Goal: Task Accomplishment & Management: Use online tool/utility

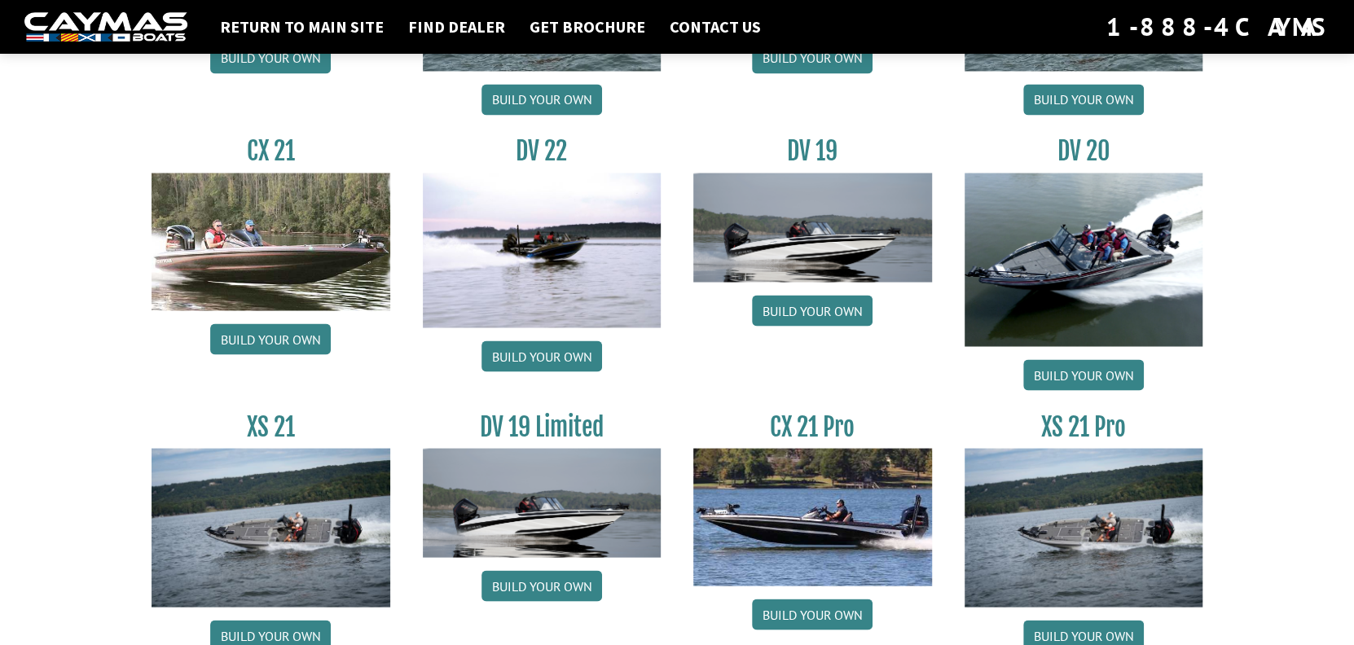
scroll to position [1873, 0]
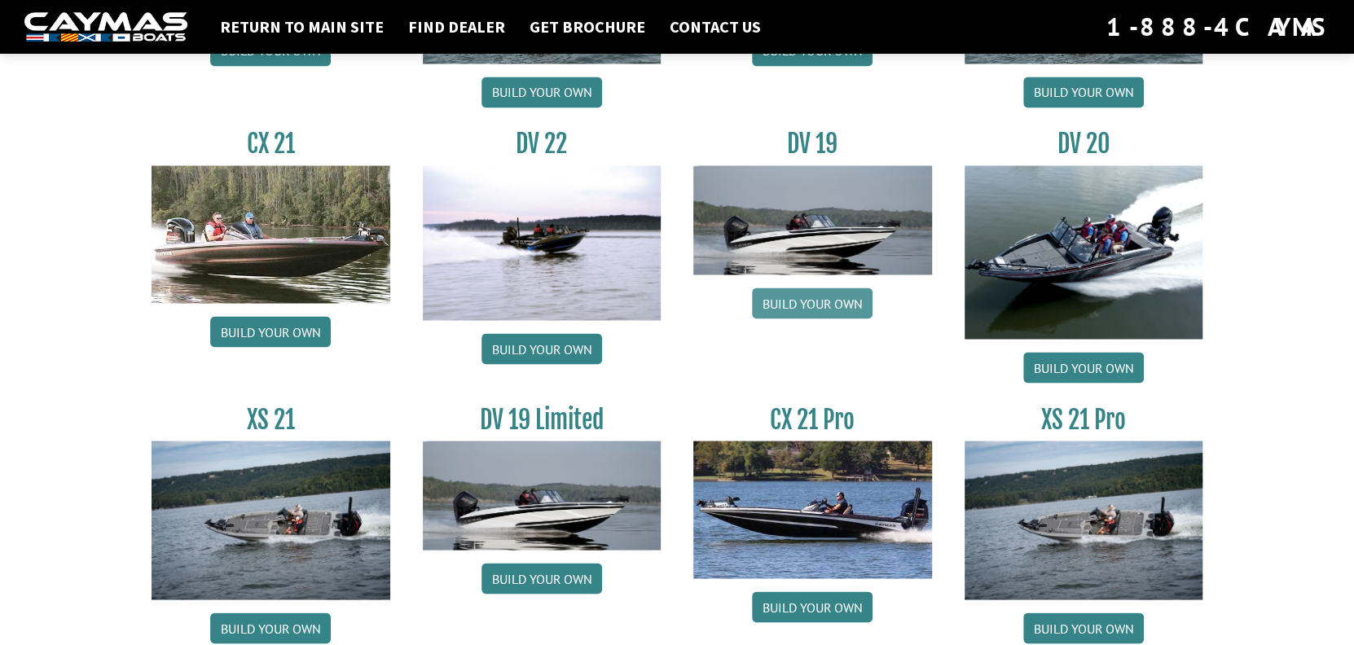
click at [794, 309] on link "Build your own" at bounding box center [812, 303] width 121 height 31
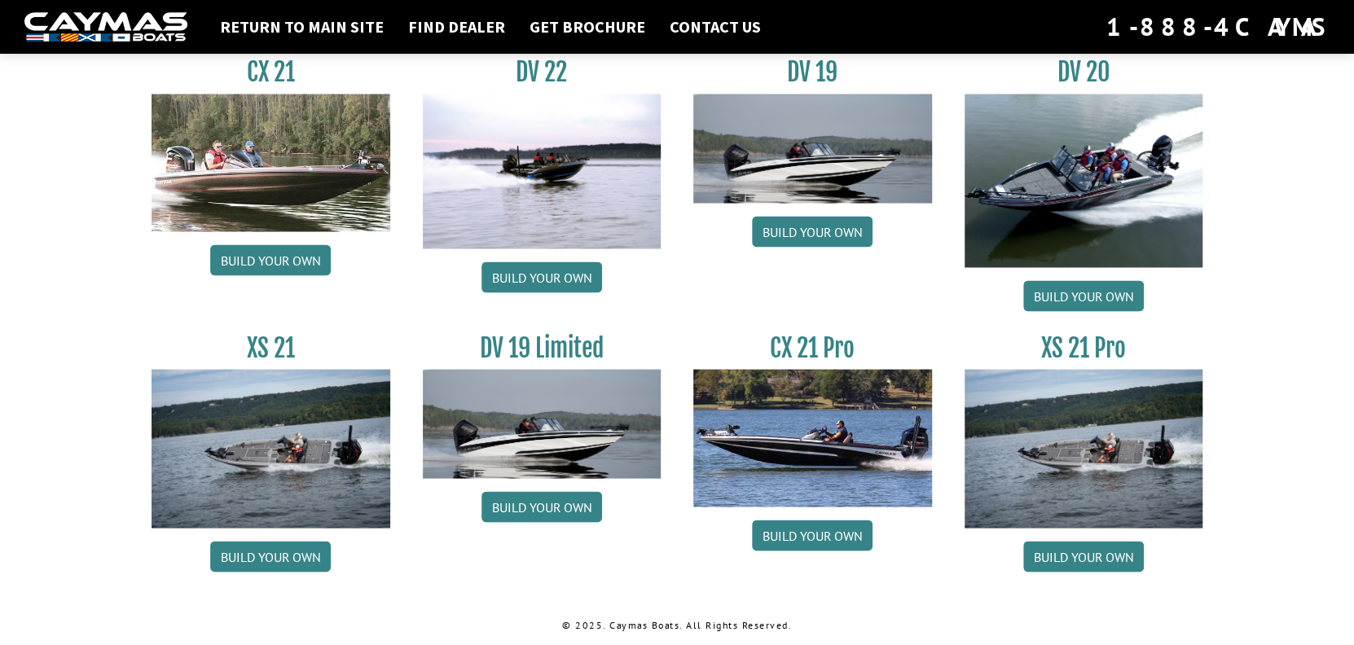
scroll to position [1952, 0]
click at [539, 512] on link "Build your own" at bounding box center [542, 506] width 121 height 31
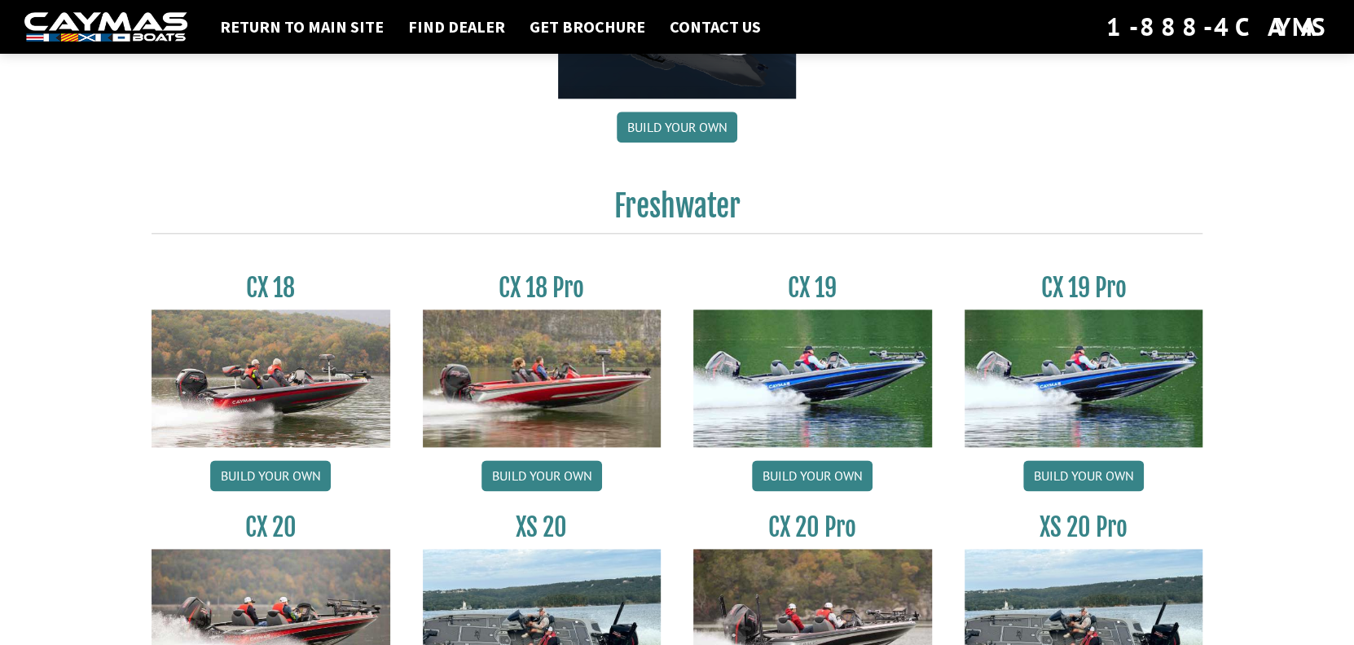
scroll to position [1300, 0]
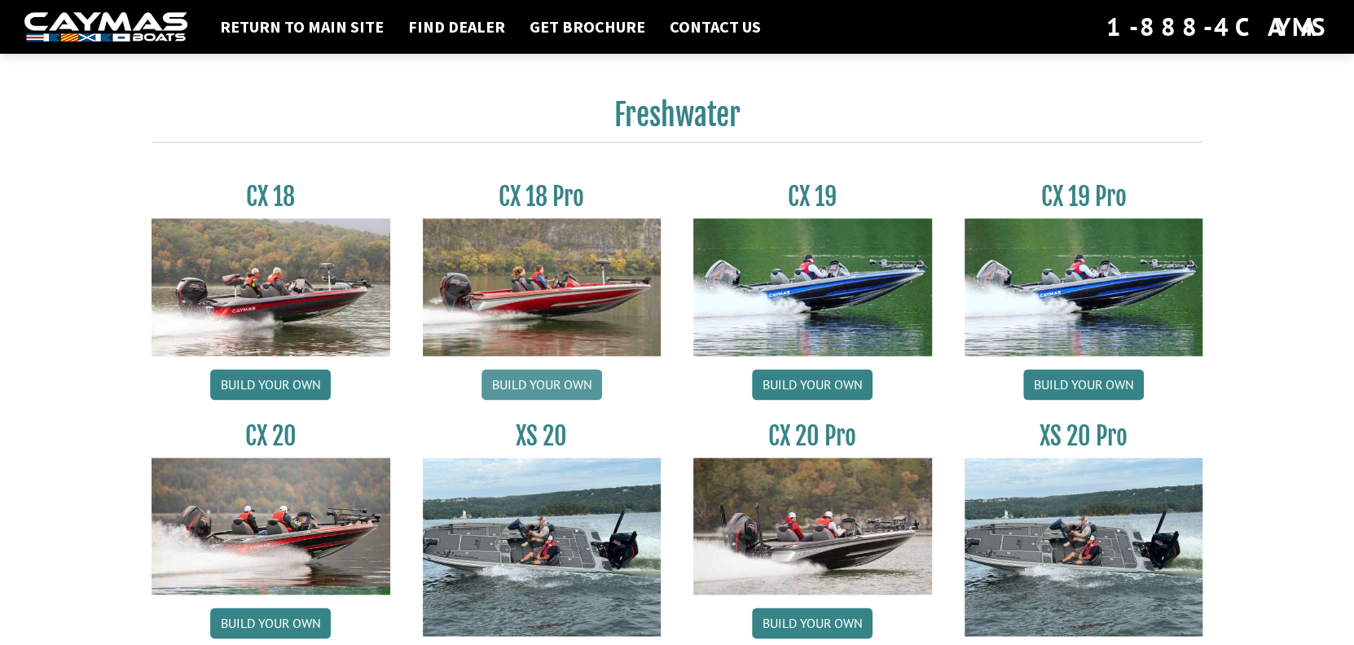
click at [543, 390] on link "Build your own" at bounding box center [542, 384] width 121 height 31
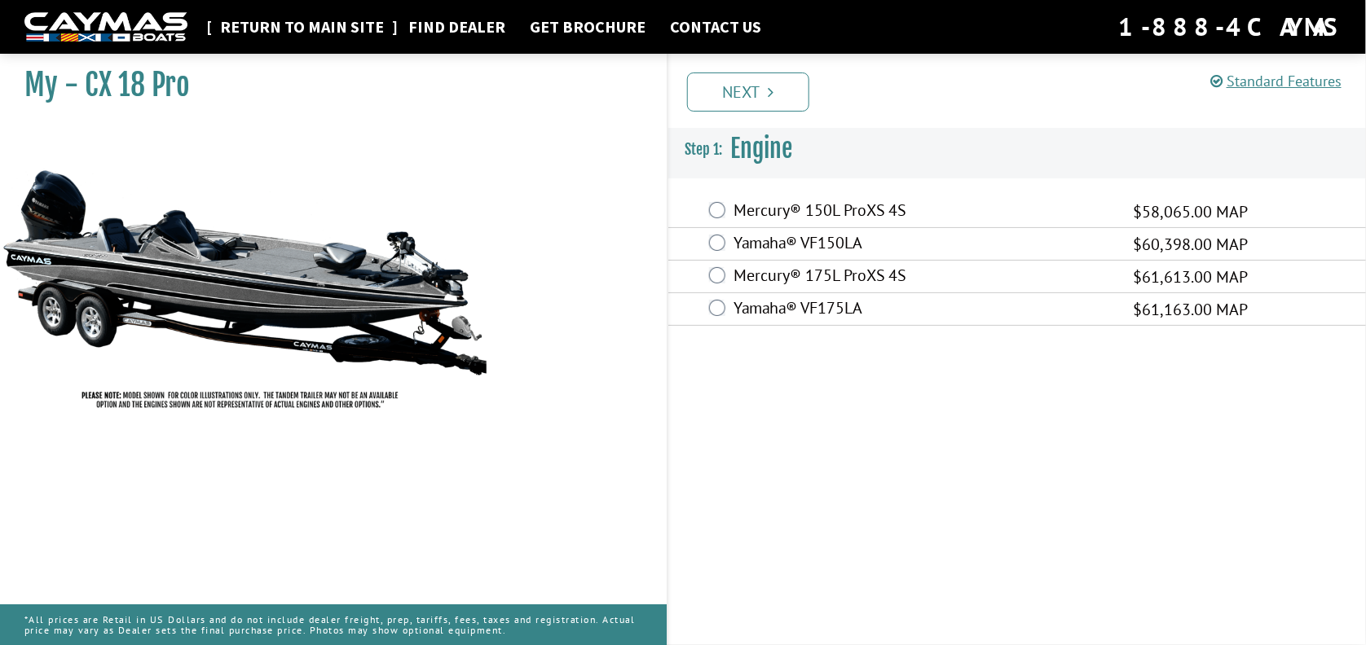
click at [296, 29] on link "Return to main site" at bounding box center [302, 26] width 180 height 21
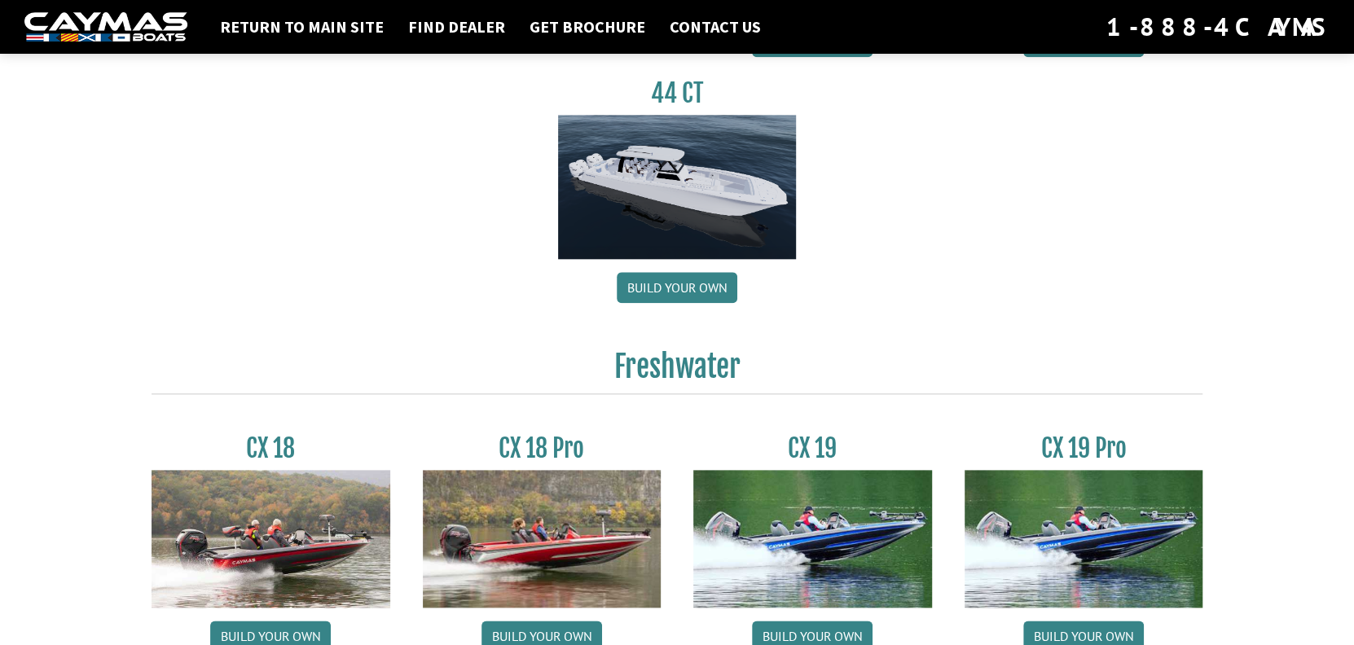
scroll to position [1140, 0]
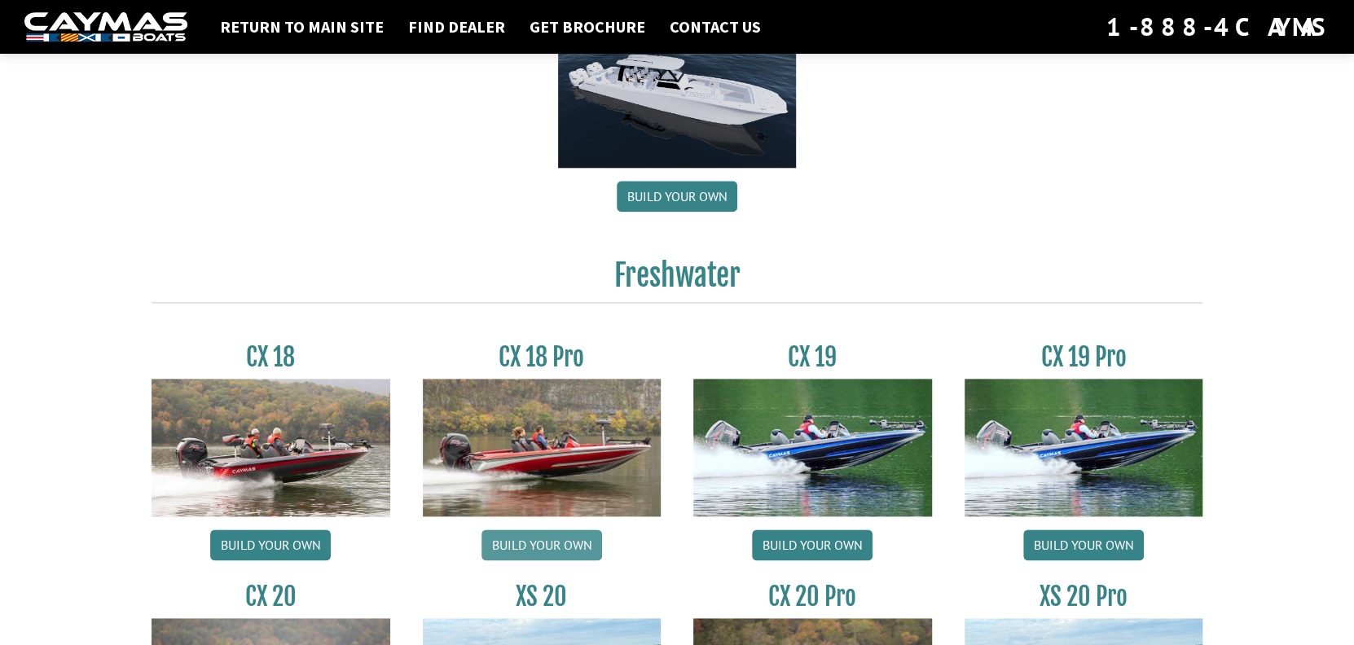
click at [547, 548] on link "Build your own" at bounding box center [542, 545] width 121 height 31
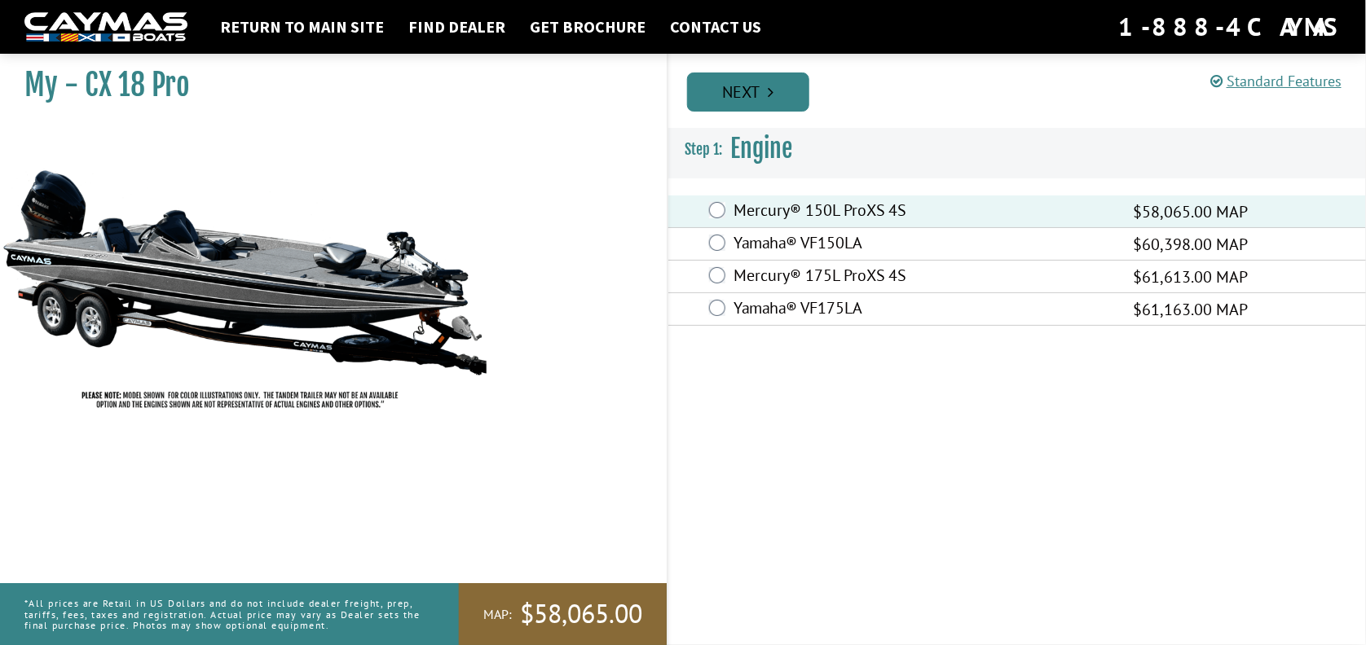
click at [759, 91] on link "Next" at bounding box center [748, 92] width 122 height 39
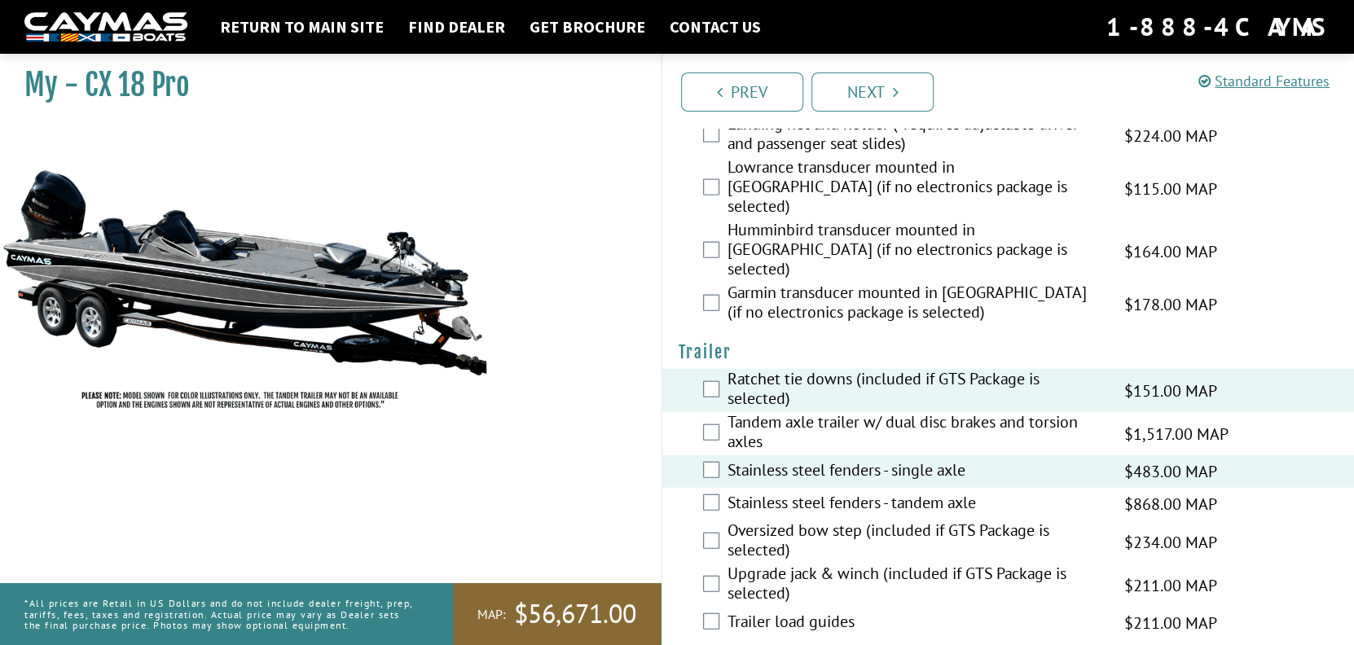
scroll to position [2421, 0]
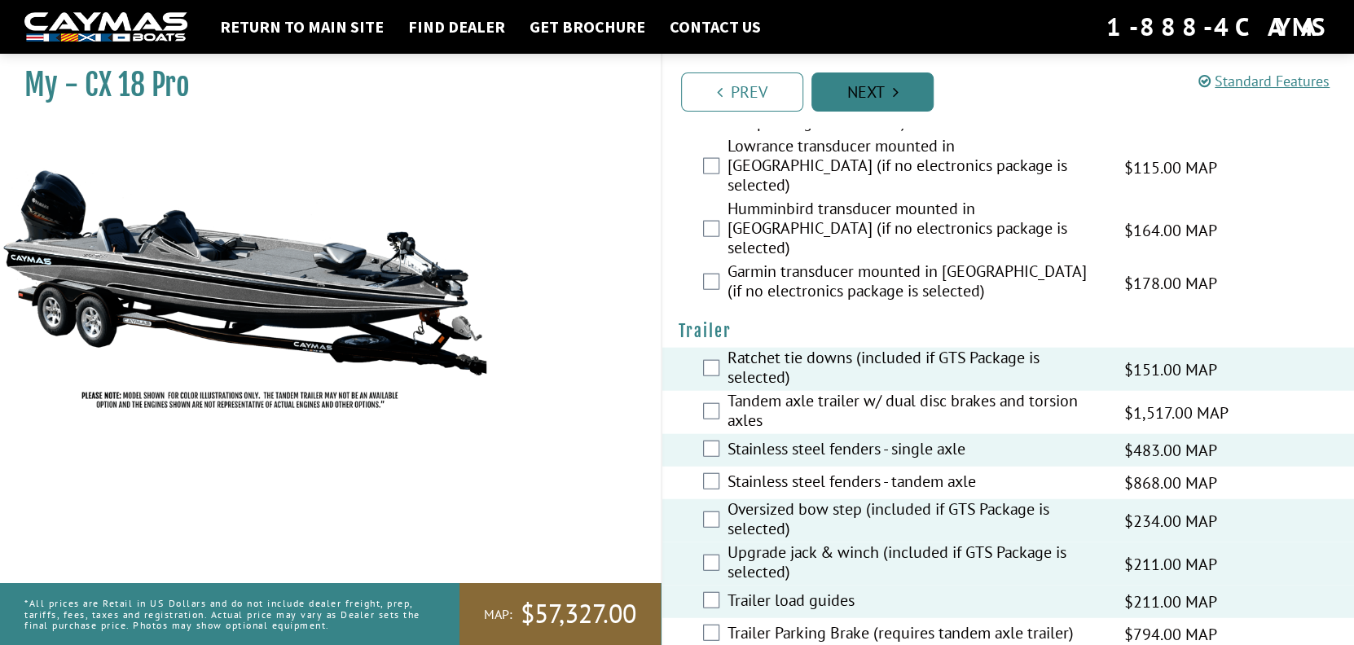
click at [875, 95] on link "Next" at bounding box center [872, 92] width 122 height 39
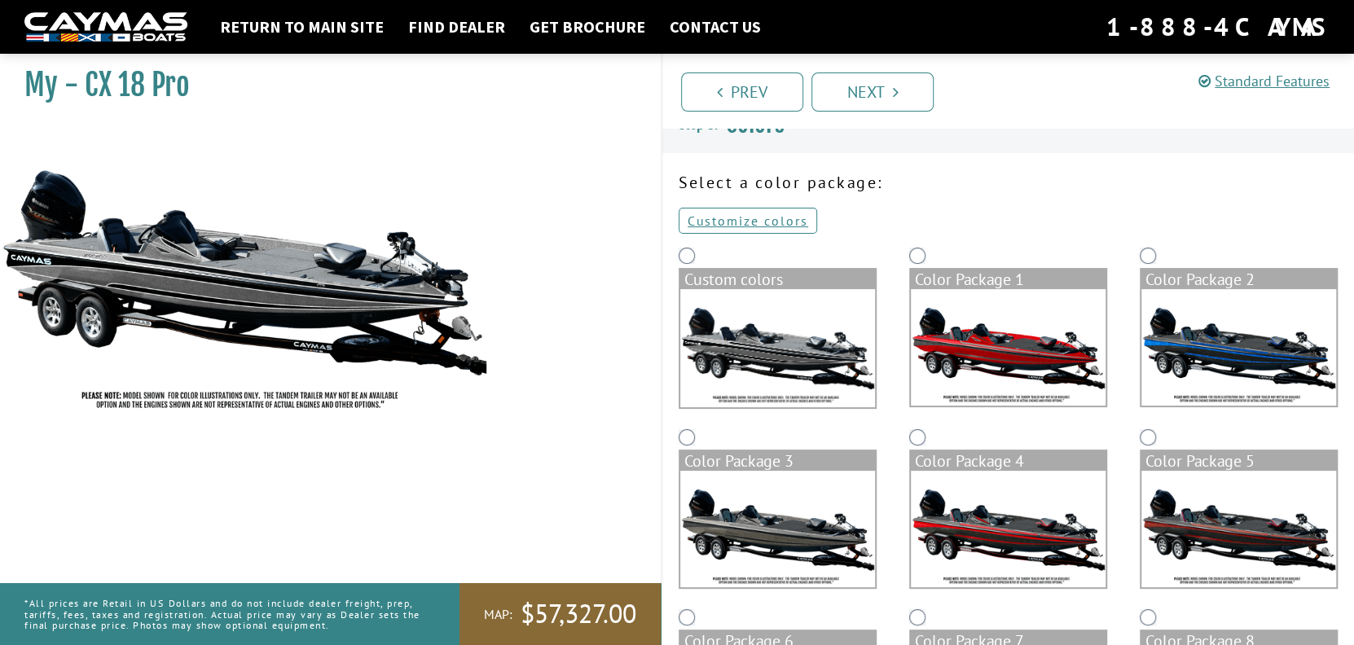
scroll to position [0, 0]
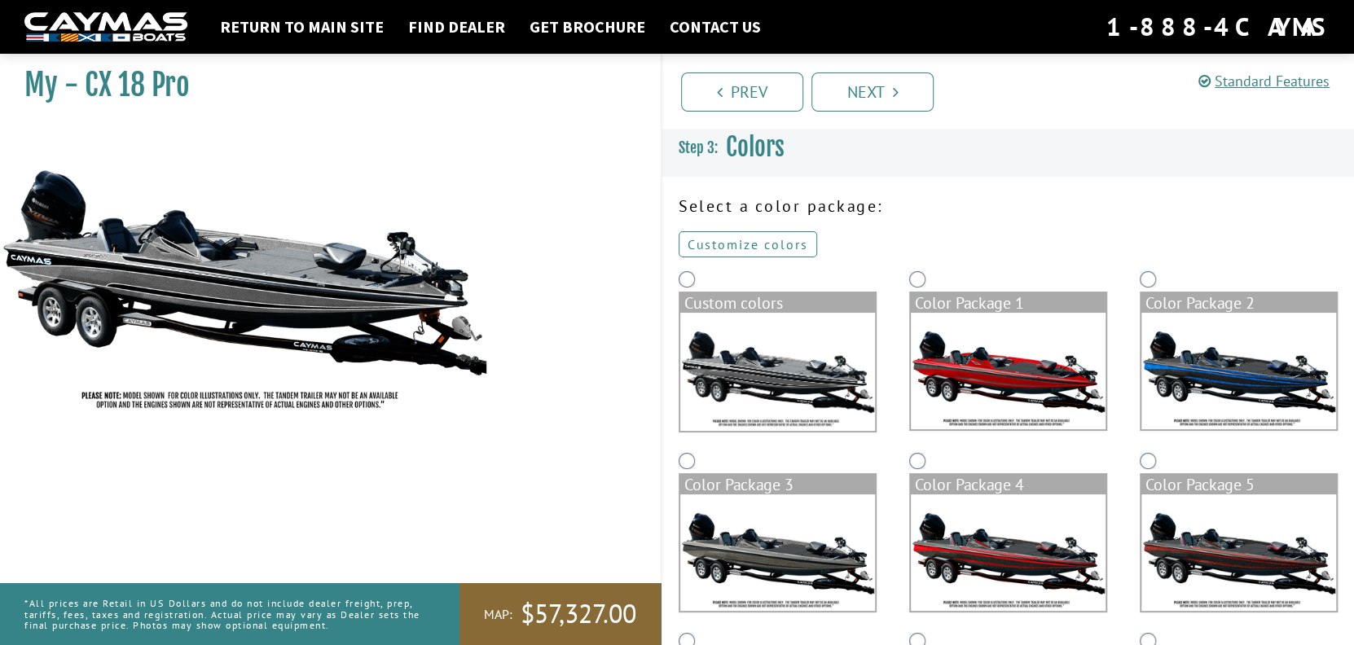
click at [768, 244] on link "Customize colors" at bounding box center [748, 244] width 139 height 26
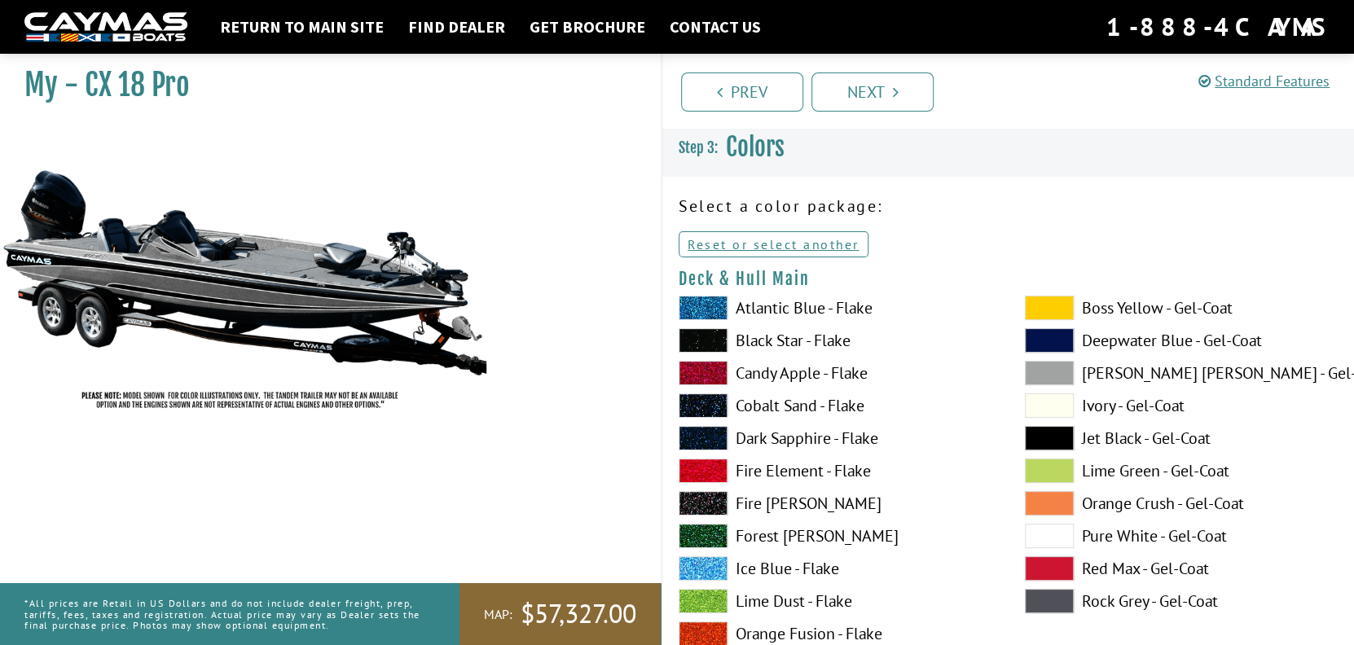
click at [1053, 303] on span at bounding box center [1049, 308] width 49 height 24
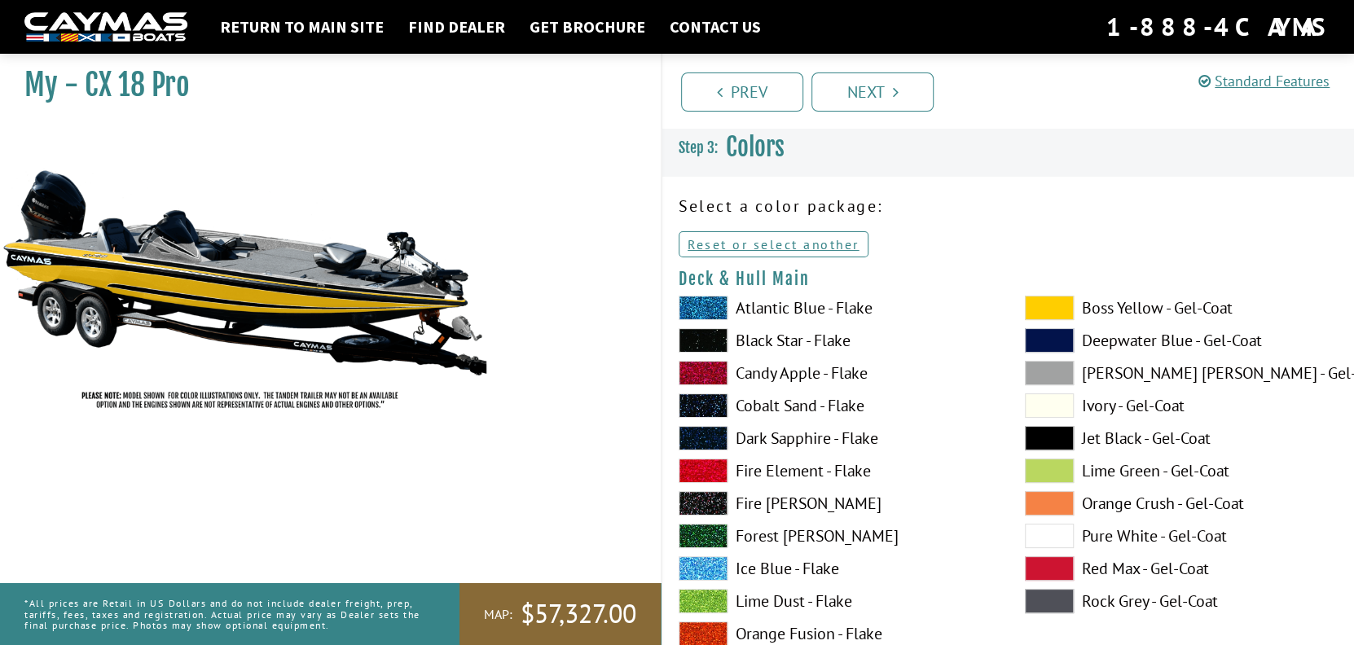
click at [1043, 408] on span at bounding box center [1049, 406] width 49 height 24
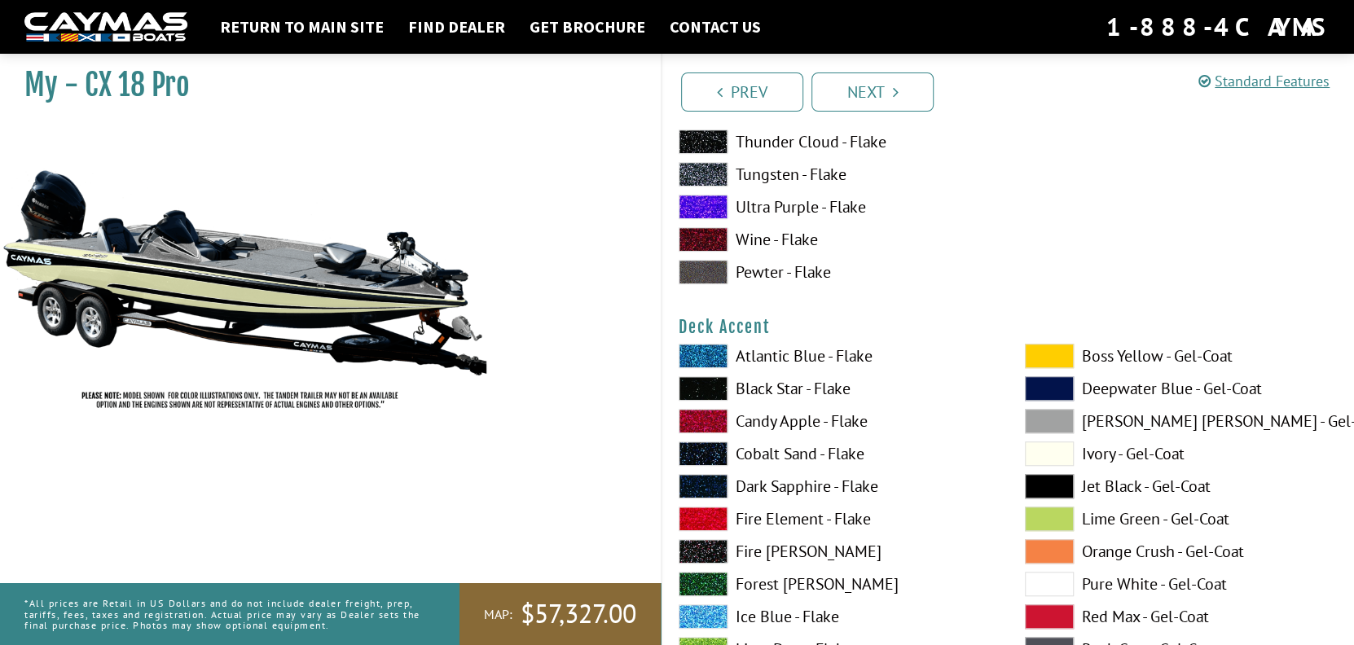
scroll to position [652, 0]
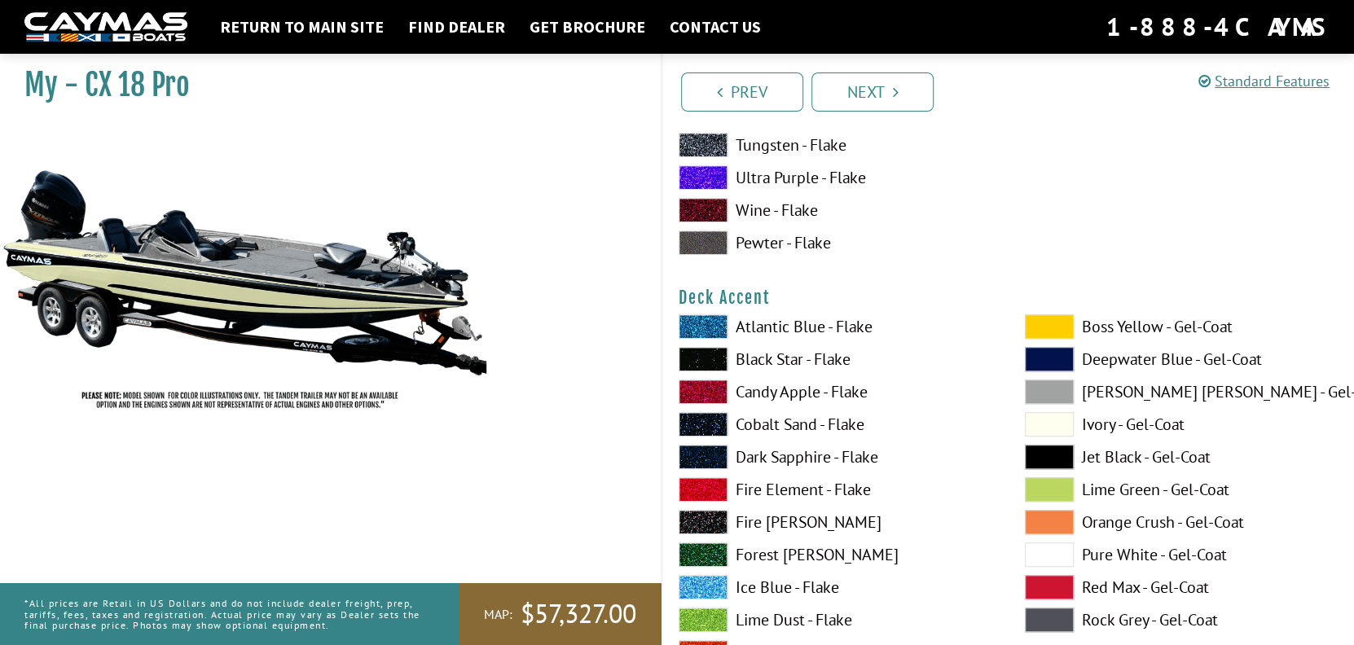
click at [1027, 331] on span at bounding box center [1049, 326] width 49 height 24
click at [980, 348] on label "Black Star - Flake" at bounding box center [836, 359] width 314 height 24
click at [1052, 467] on span at bounding box center [1049, 457] width 49 height 24
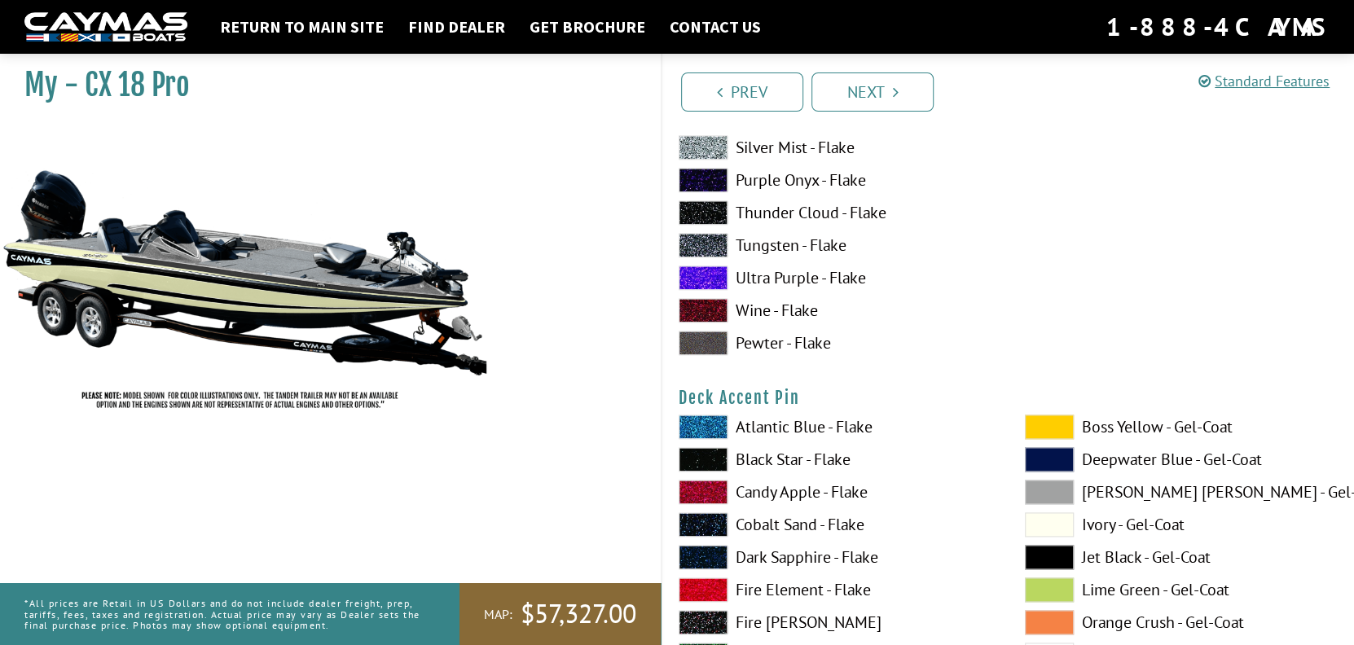
scroll to position [1303, 0]
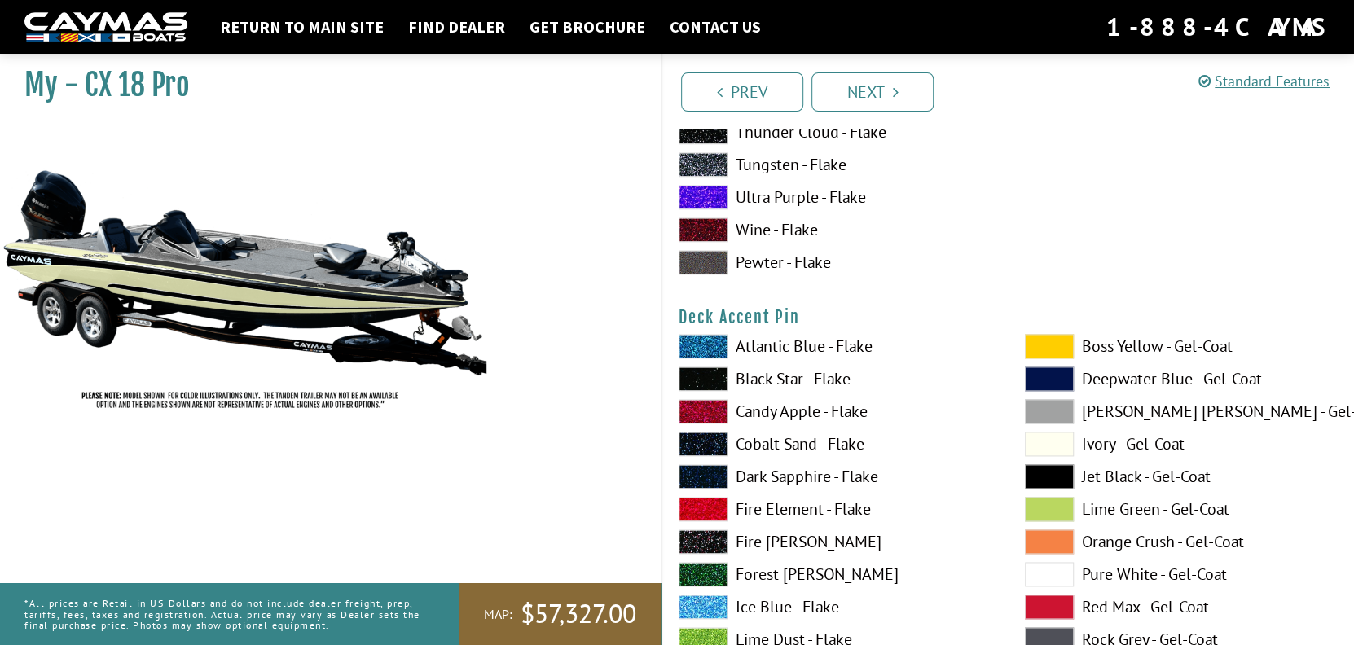
click at [1060, 351] on span at bounding box center [1049, 346] width 49 height 24
click at [1039, 483] on span at bounding box center [1049, 476] width 49 height 24
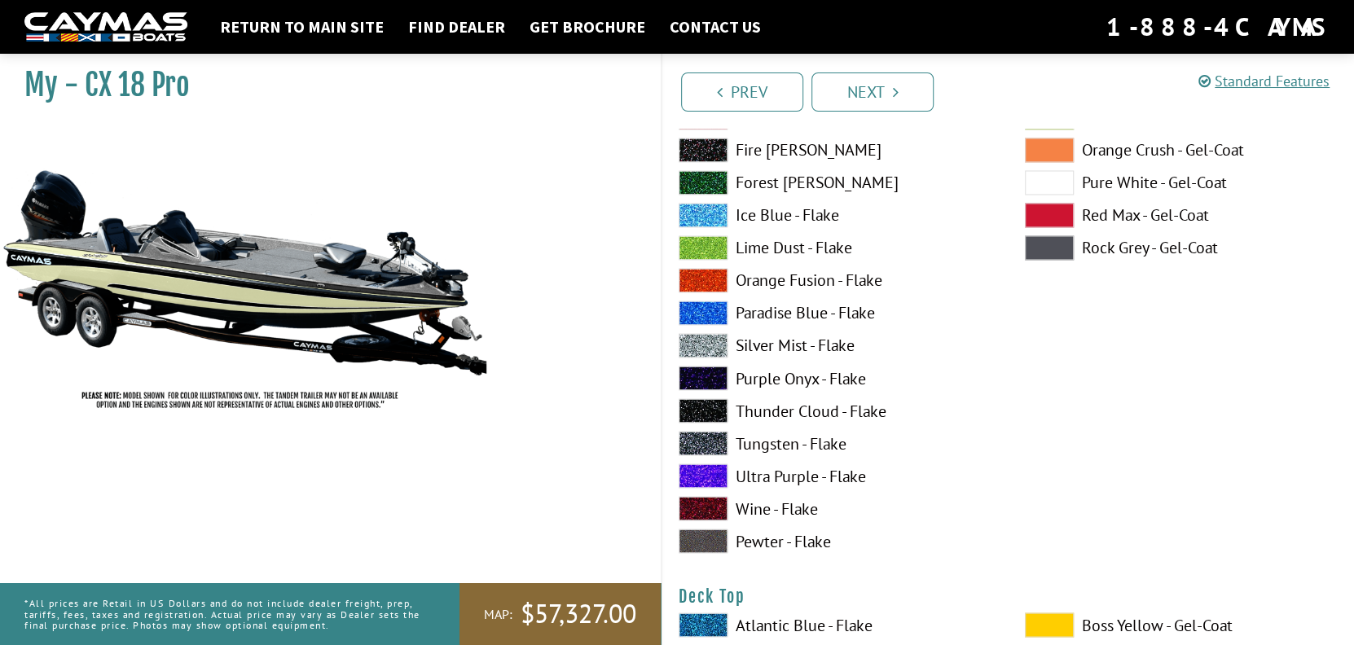
scroll to position [1710, 0]
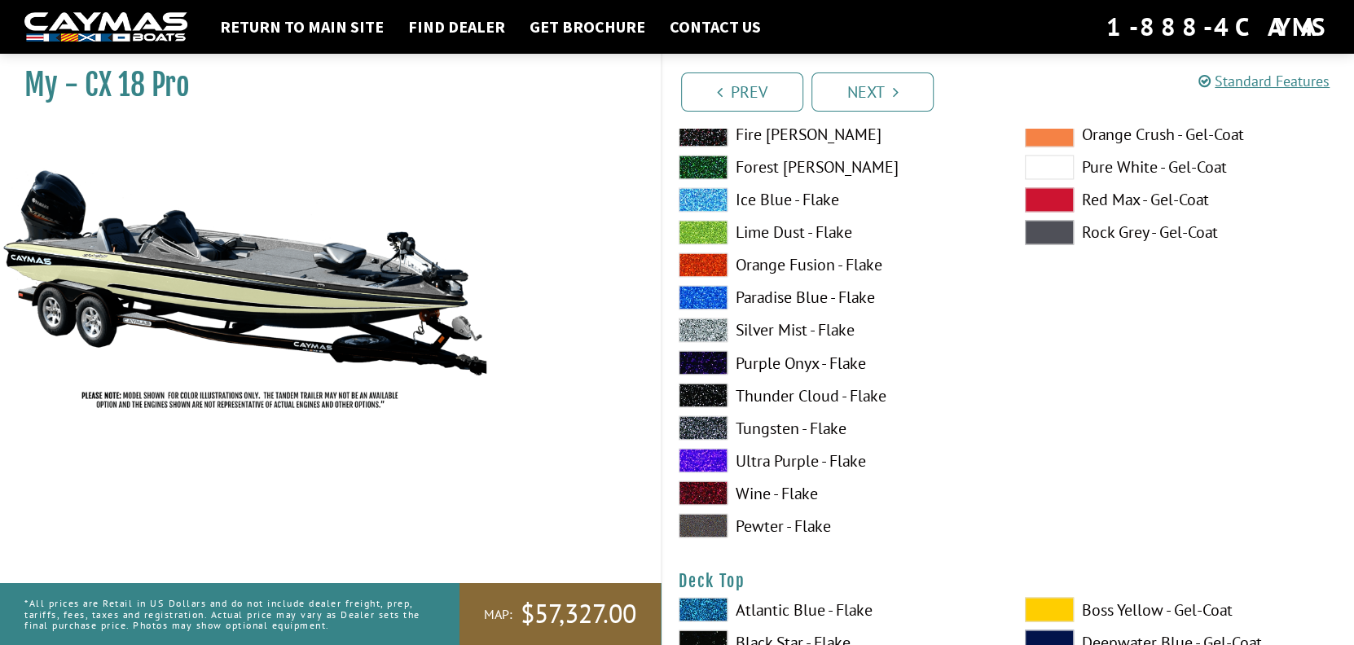
click at [1040, 231] on span at bounding box center [1049, 232] width 49 height 24
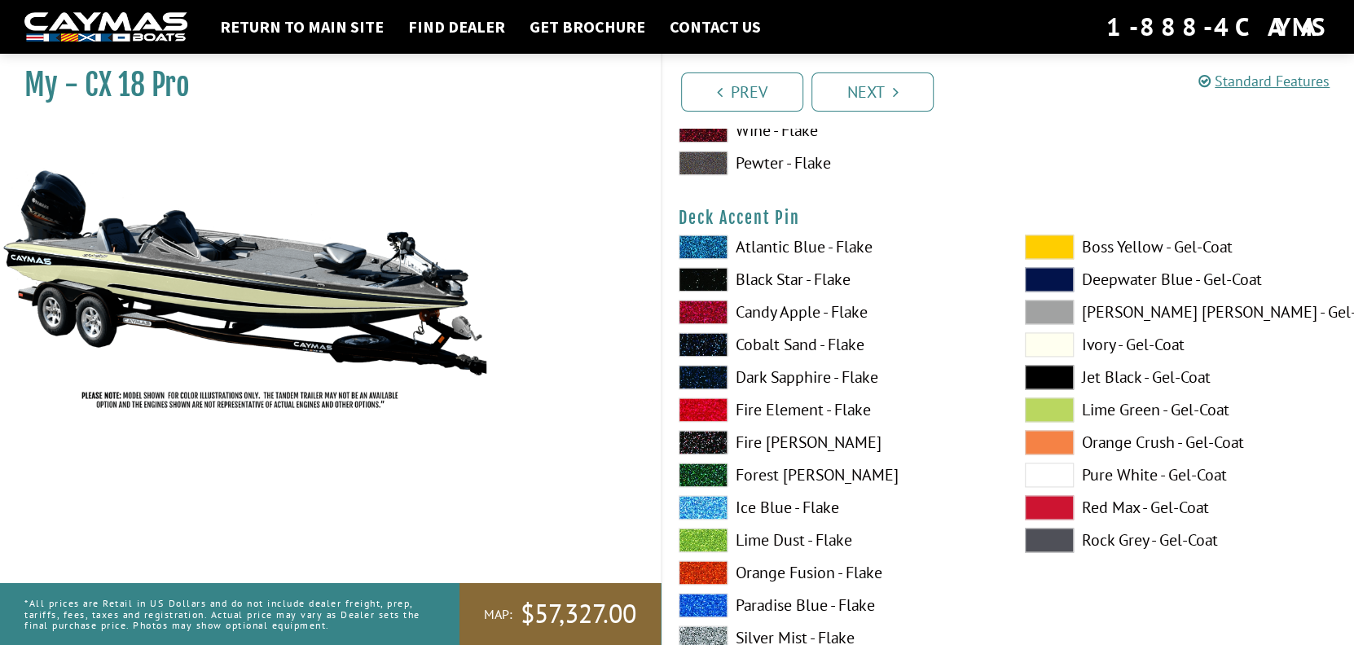
scroll to position [1385, 0]
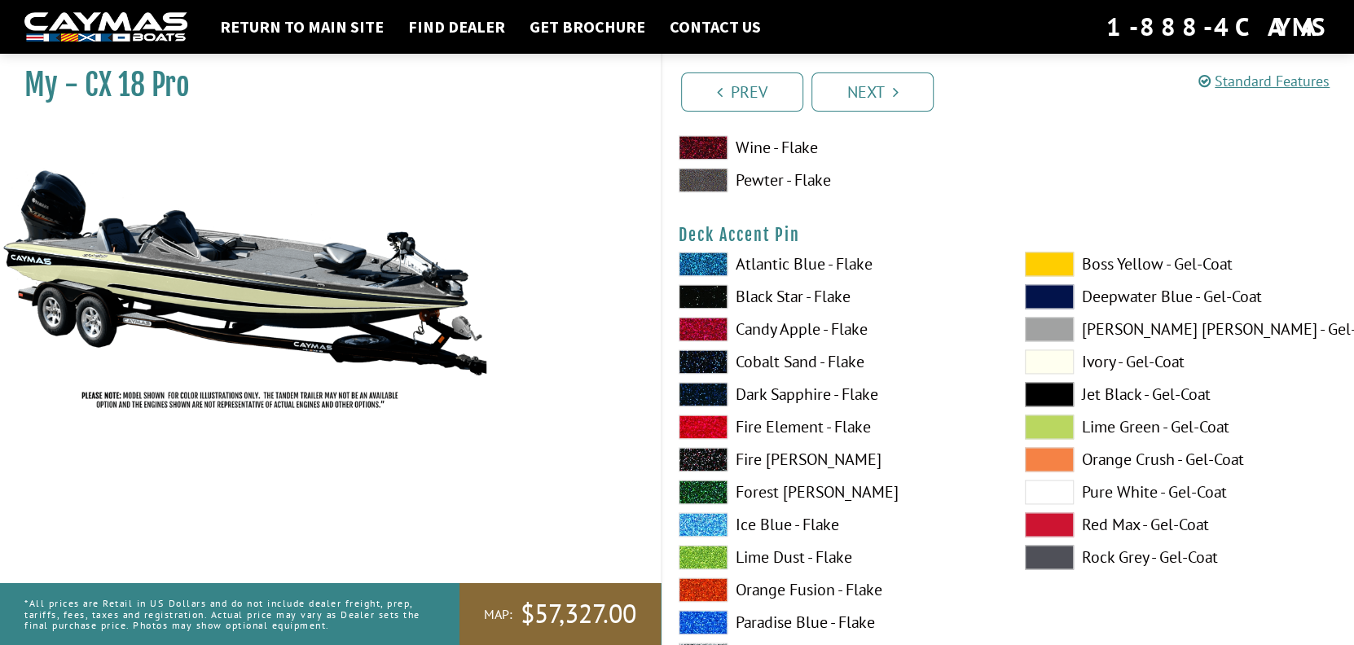
click at [1034, 264] on span at bounding box center [1049, 264] width 49 height 24
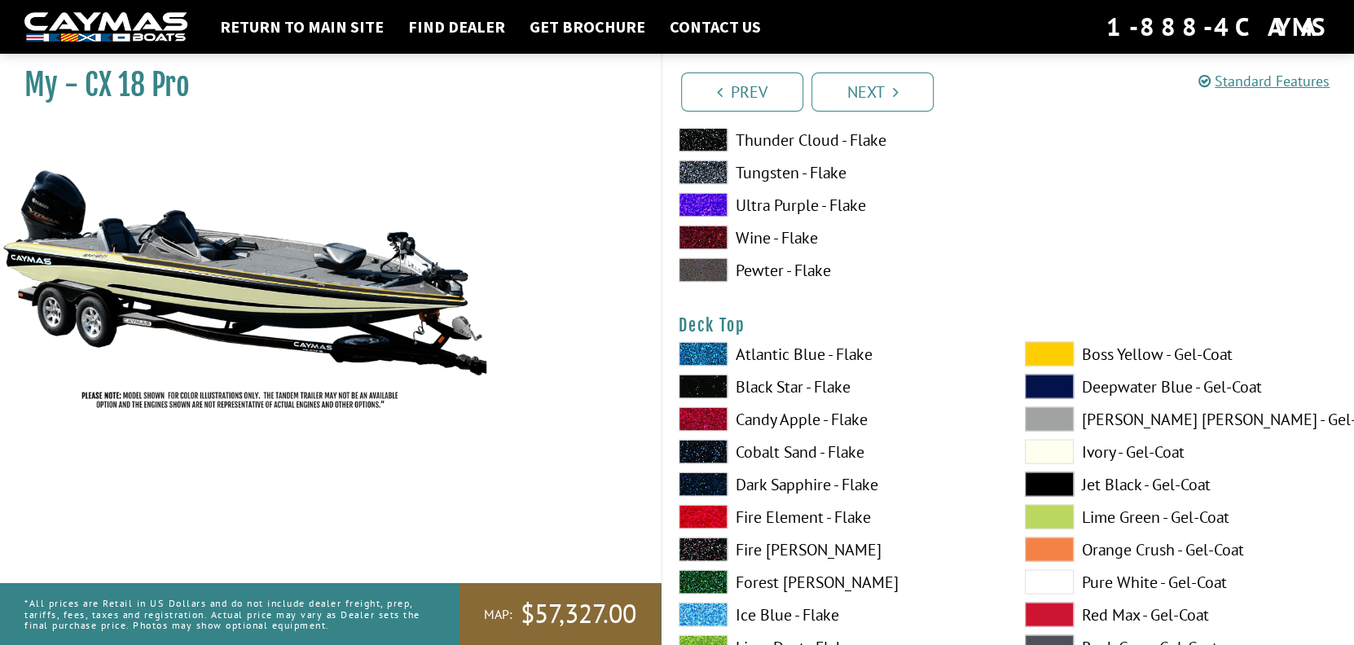
scroll to position [2037, 0]
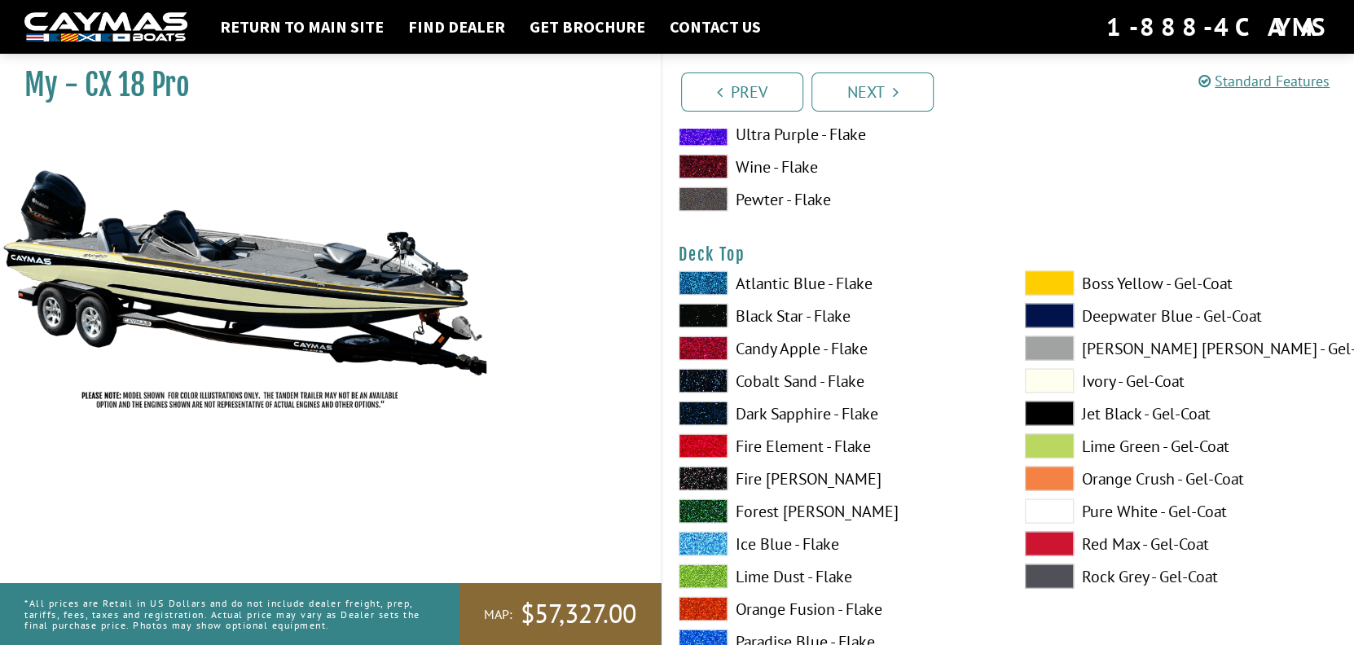
click at [1053, 380] on span at bounding box center [1049, 380] width 49 height 24
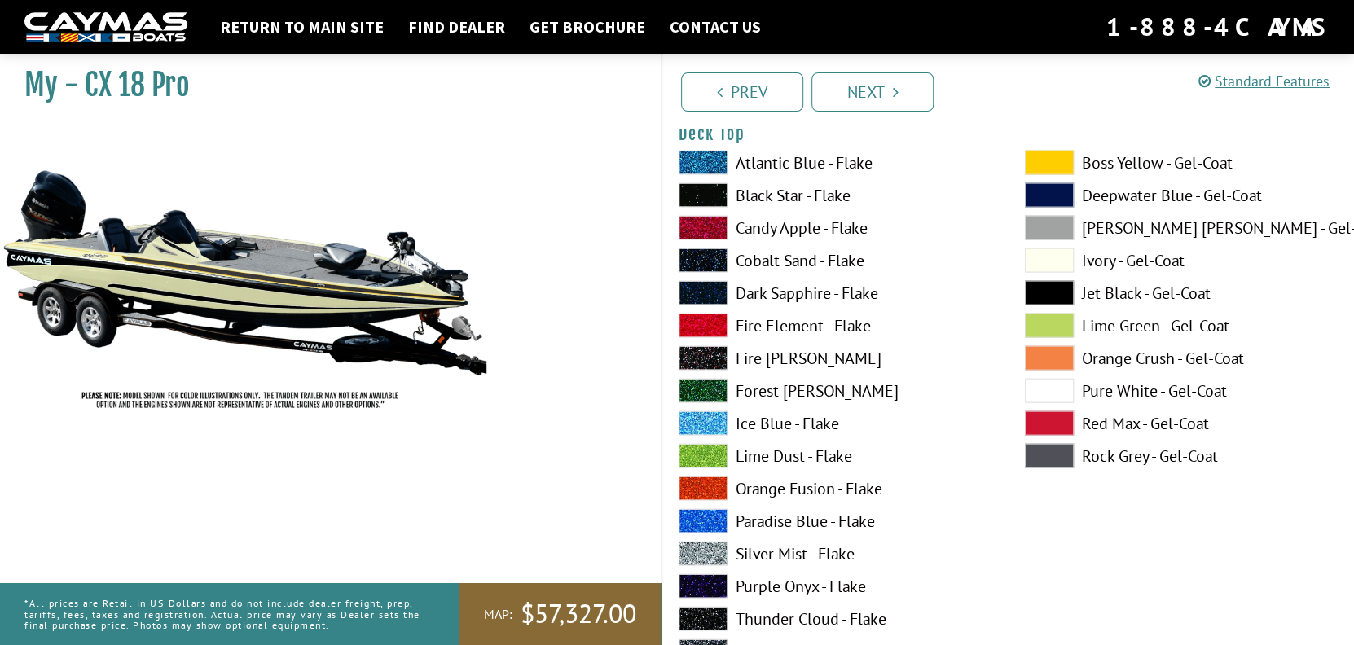
scroll to position [2118, 0]
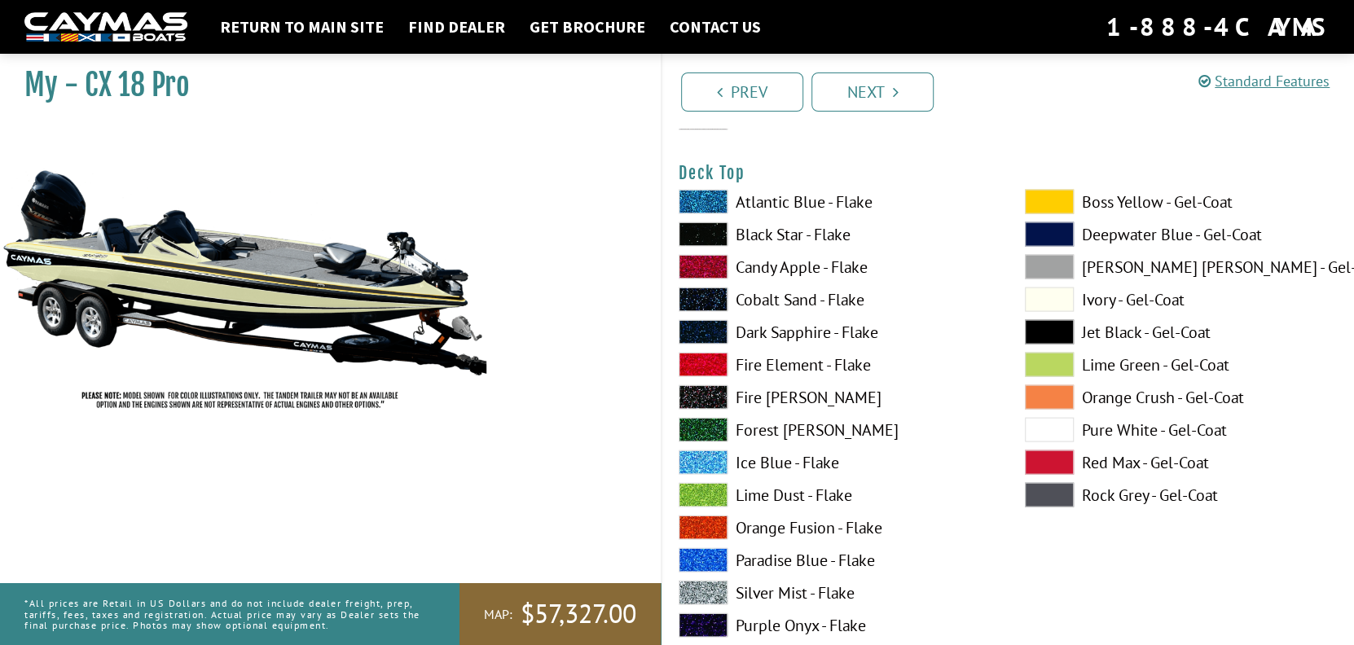
click at [1045, 203] on span at bounding box center [1049, 202] width 49 height 24
click at [1048, 296] on span at bounding box center [1049, 300] width 49 height 24
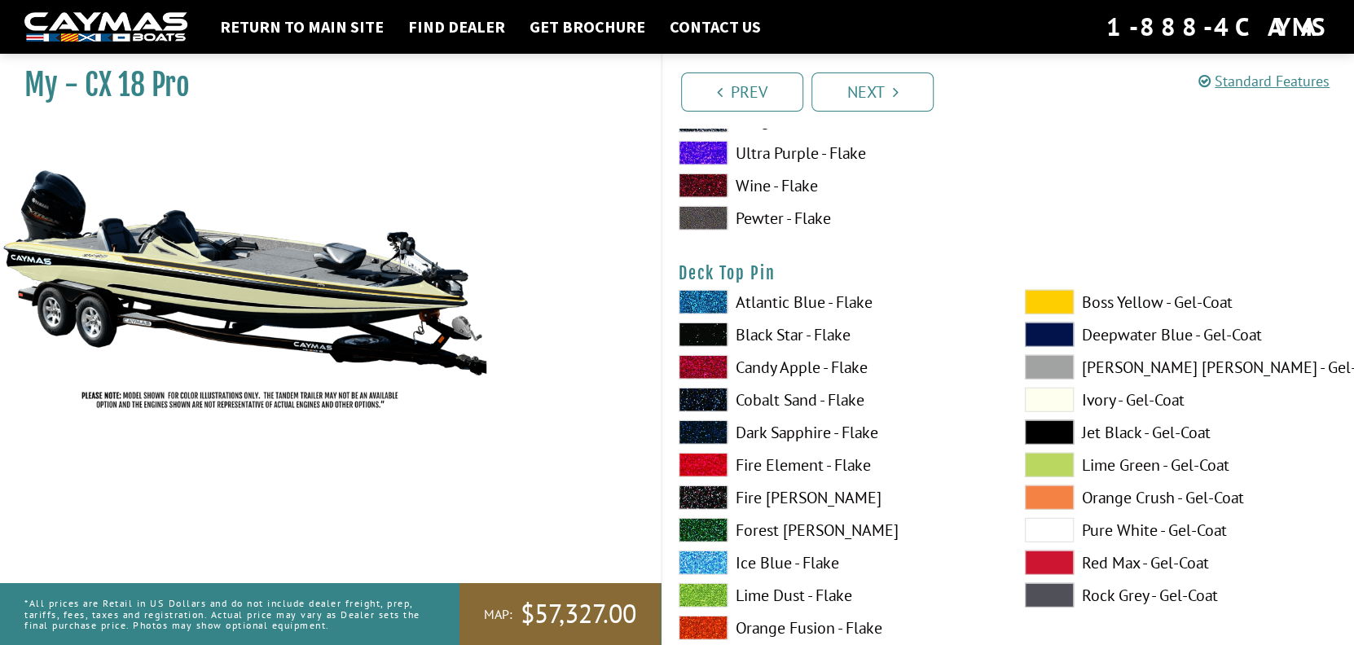
scroll to position [2770, 0]
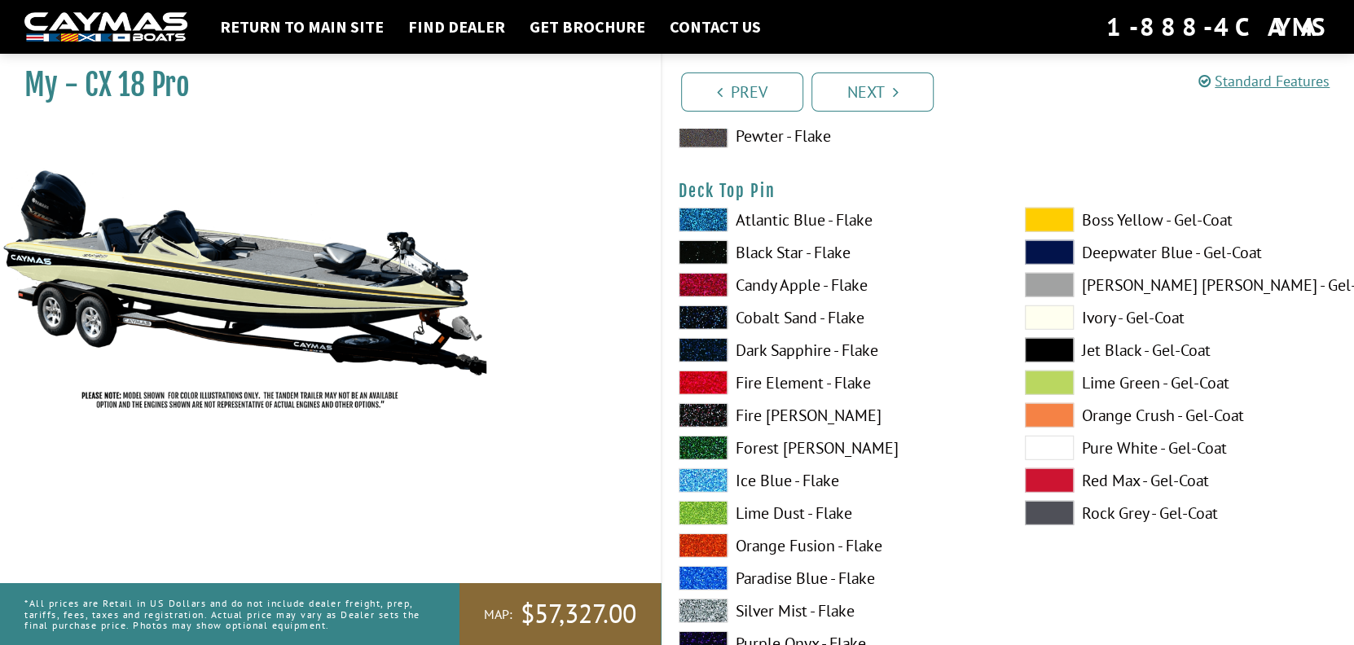
click at [1059, 221] on span at bounding box center [1049, 220] width 49 height 24
click at [1040, 350] on span at bounding box center [1049, 350] width 49 height 24
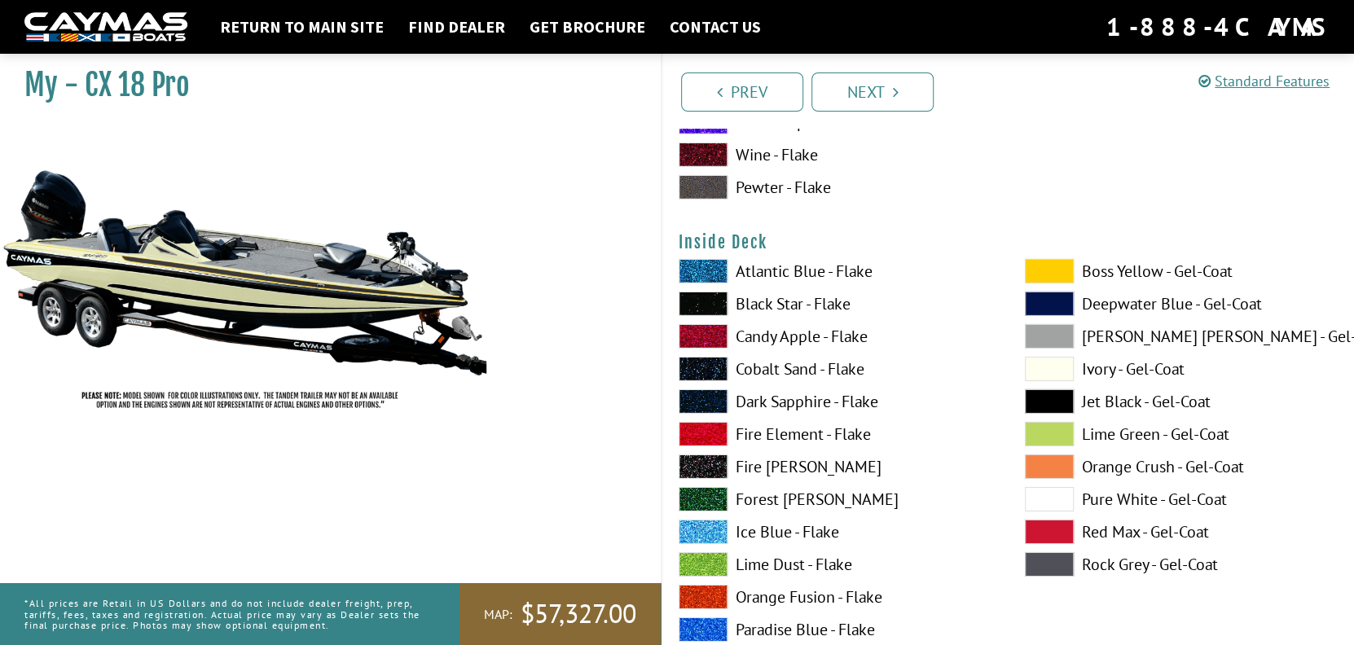
scroll to position [3341, 0]
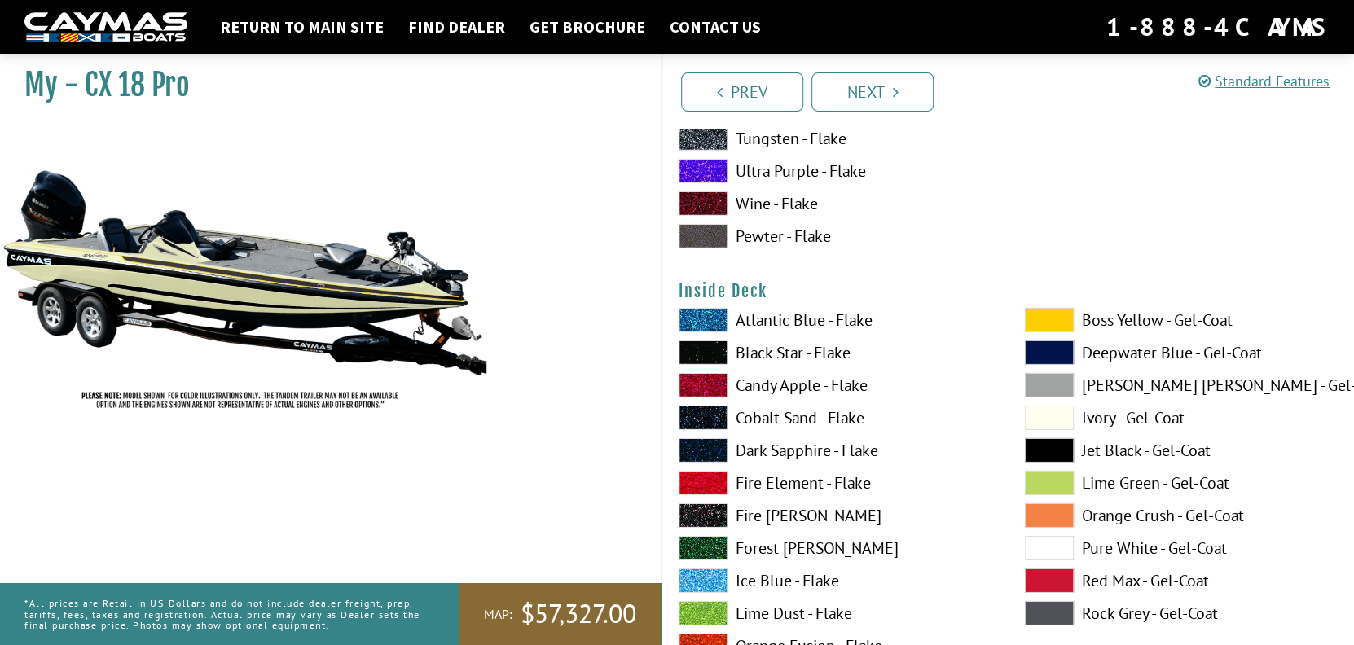
click at [1050, 322] on span at bounding box center [1049, 320] width 49 height 24
click at [1036, 416] on span at bounding box center [1049, 418] width 49 height 24
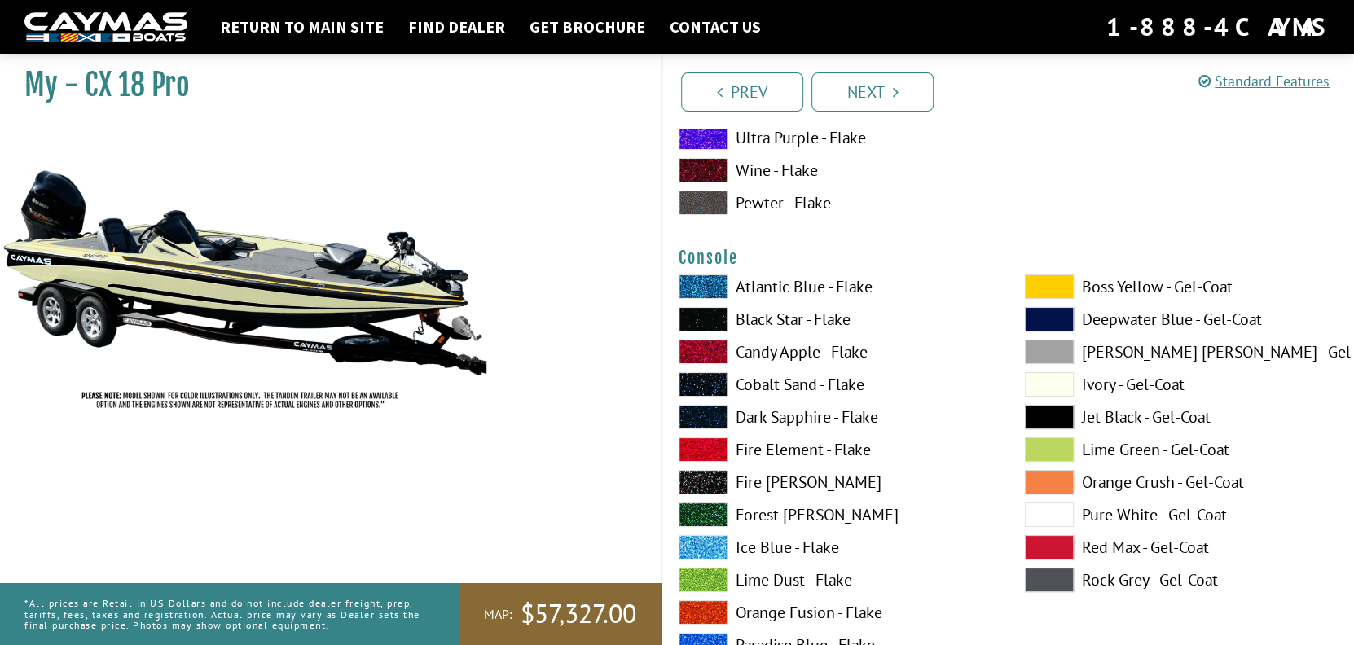
scroll to position [4073, 0]
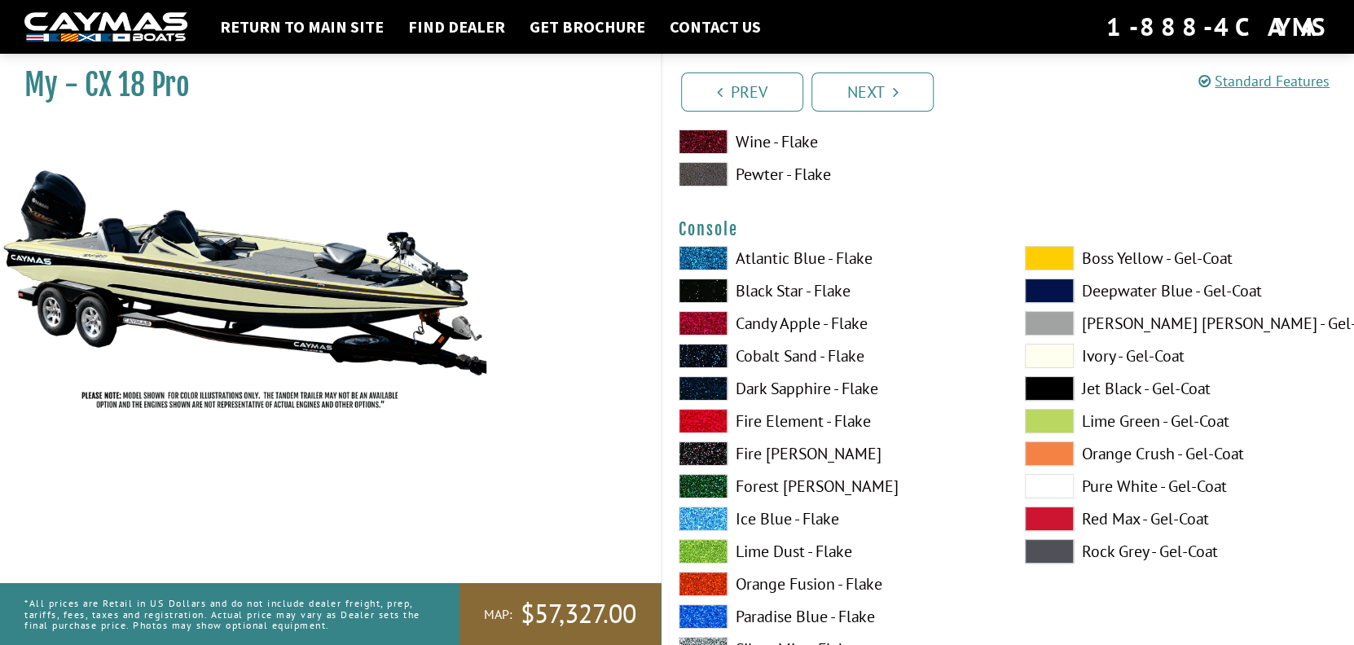
click at [1051, 255] on span at bounding box center [1049, 258] width 49 height 24
click at [1051, 253] on span at bounding box center [1049, 258] width 49 height 24
click at [1049, 361] on span at bounding box center [1049, 356] width 49 height 24
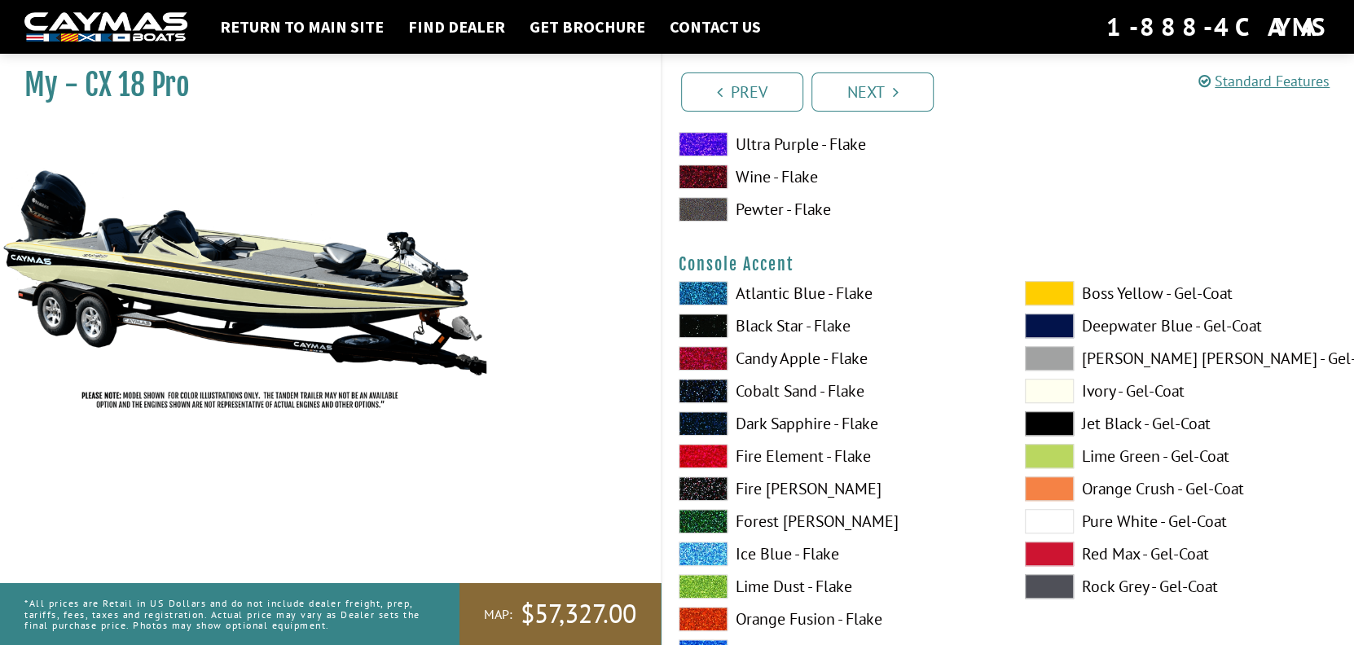
scroll to position [4726, 0]
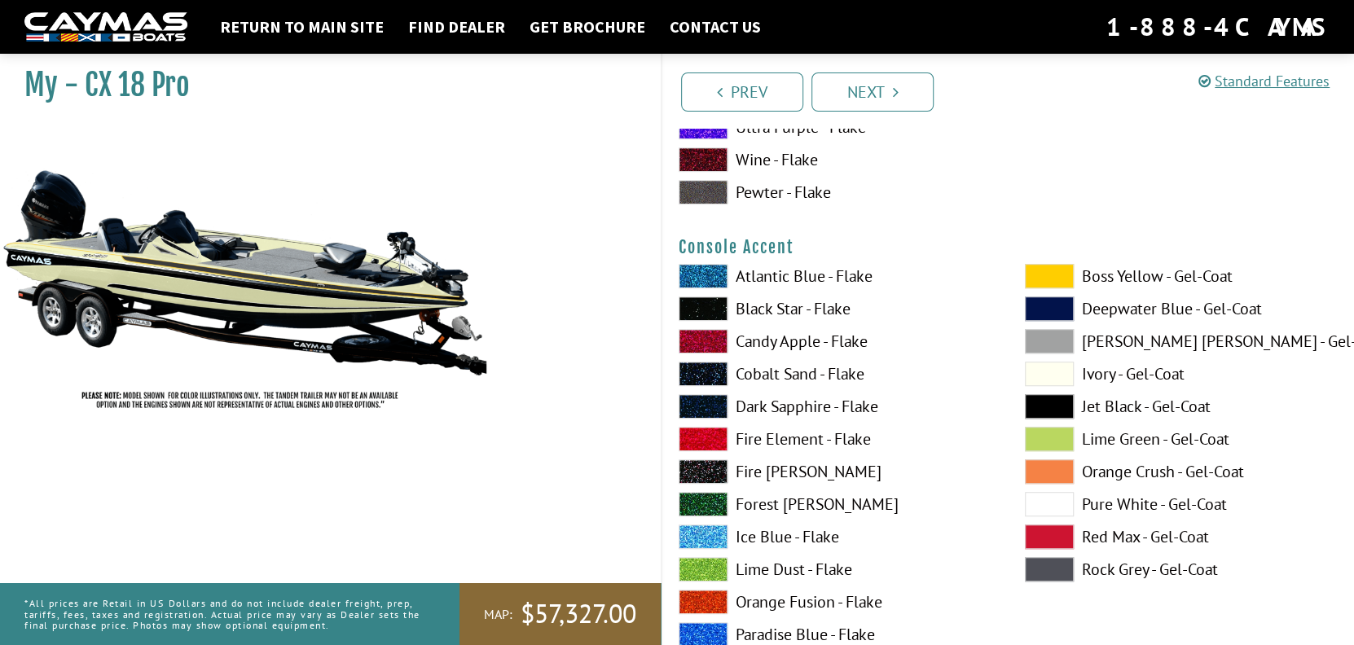
click at [1049, 279] on span at bounding box center [1049, 276] width 49 height 24
click at [1057, 407] on span at bounding box center [1049, 406] width 49 height 24
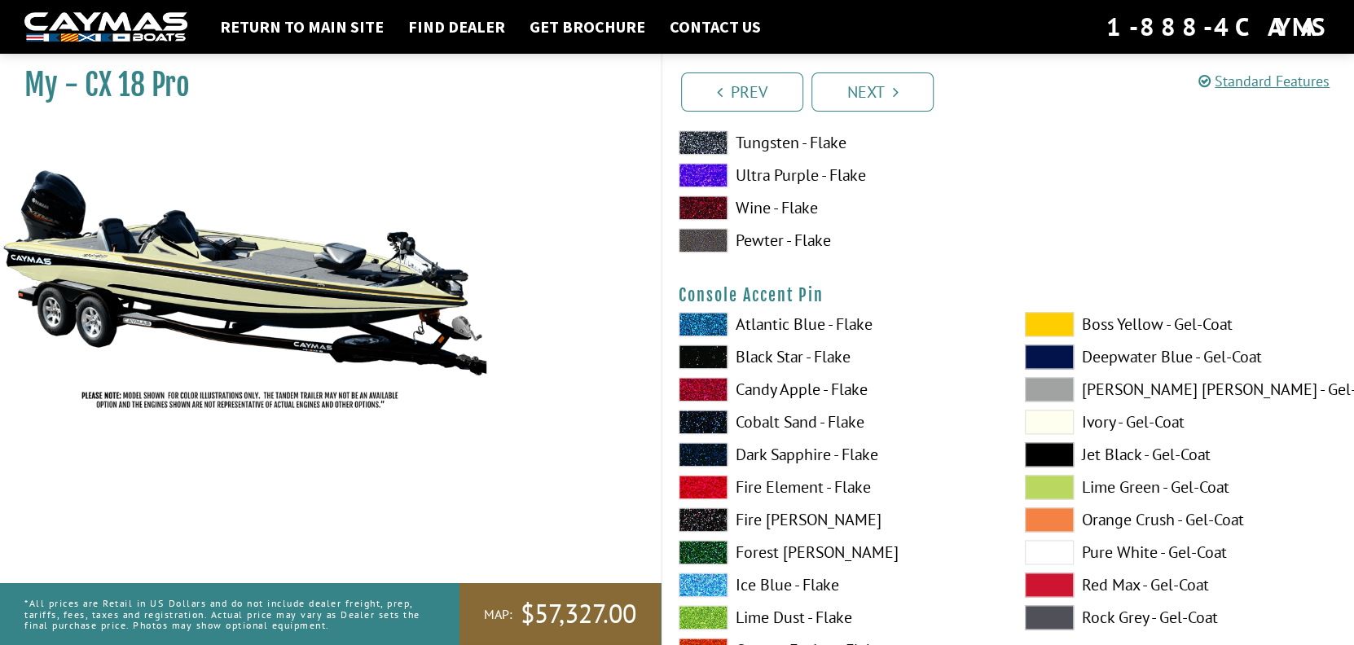
scroll to position [5377, 0]
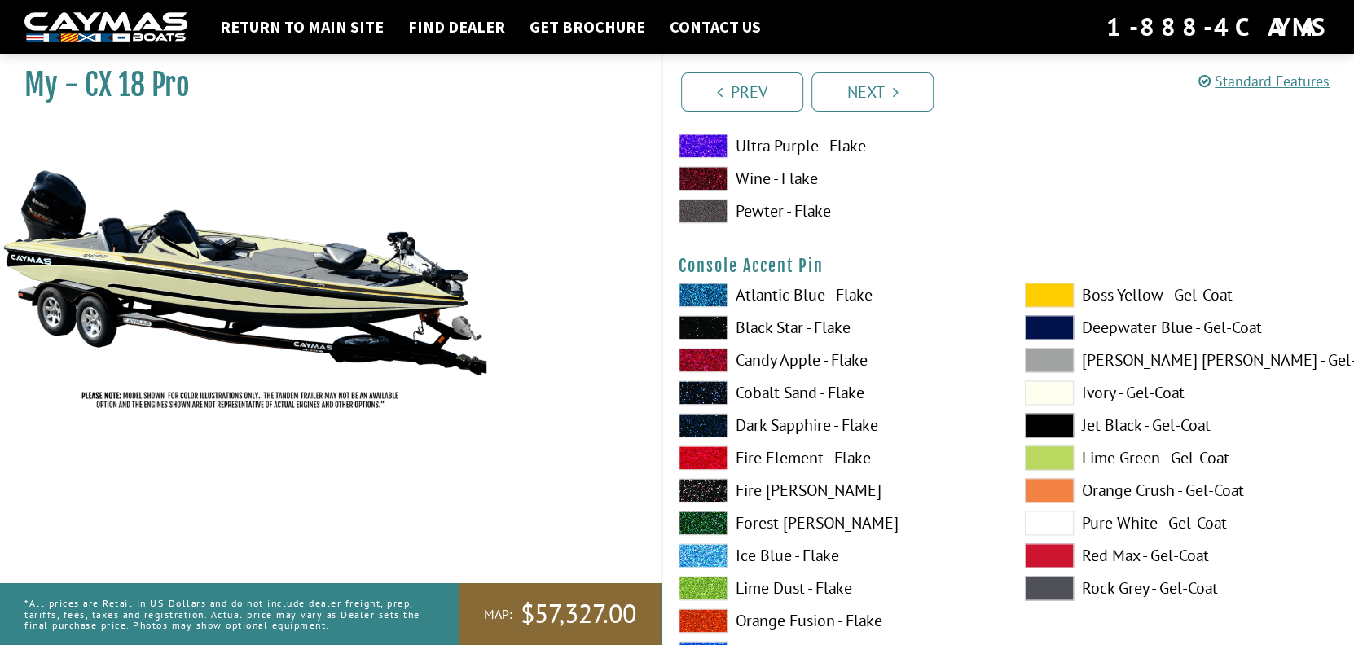
click at [1061, 299] on span at bounding box center [1049, 295] width 49 height 24
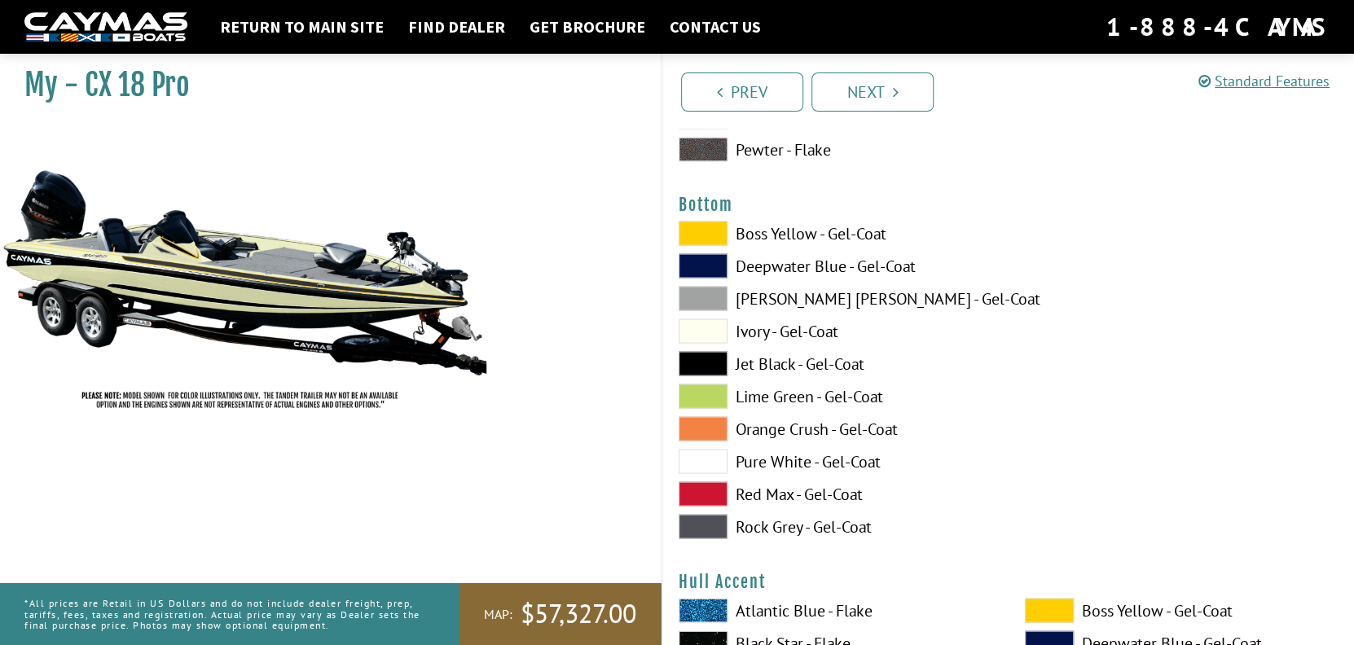
scroll to position [6111, 0]
click at [691, 332] on span at bounding box center [703, 330] width 49 height 24
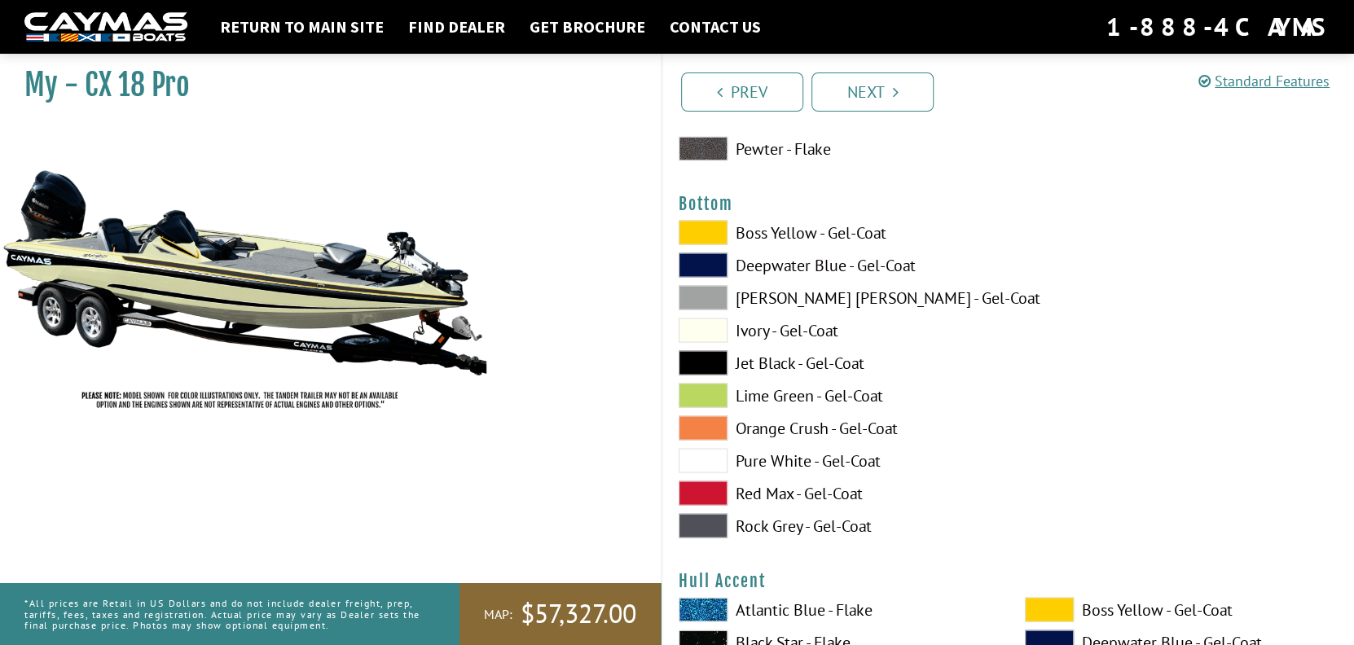
click at [711, 229] on span at bounding box center [703, 232] width 49 height 24
click at [693, 359] on span at bounding box center [703, 362] width 49 height 24
click at [693, 334] on span at bounding box center [703, 330] width 49 height 24
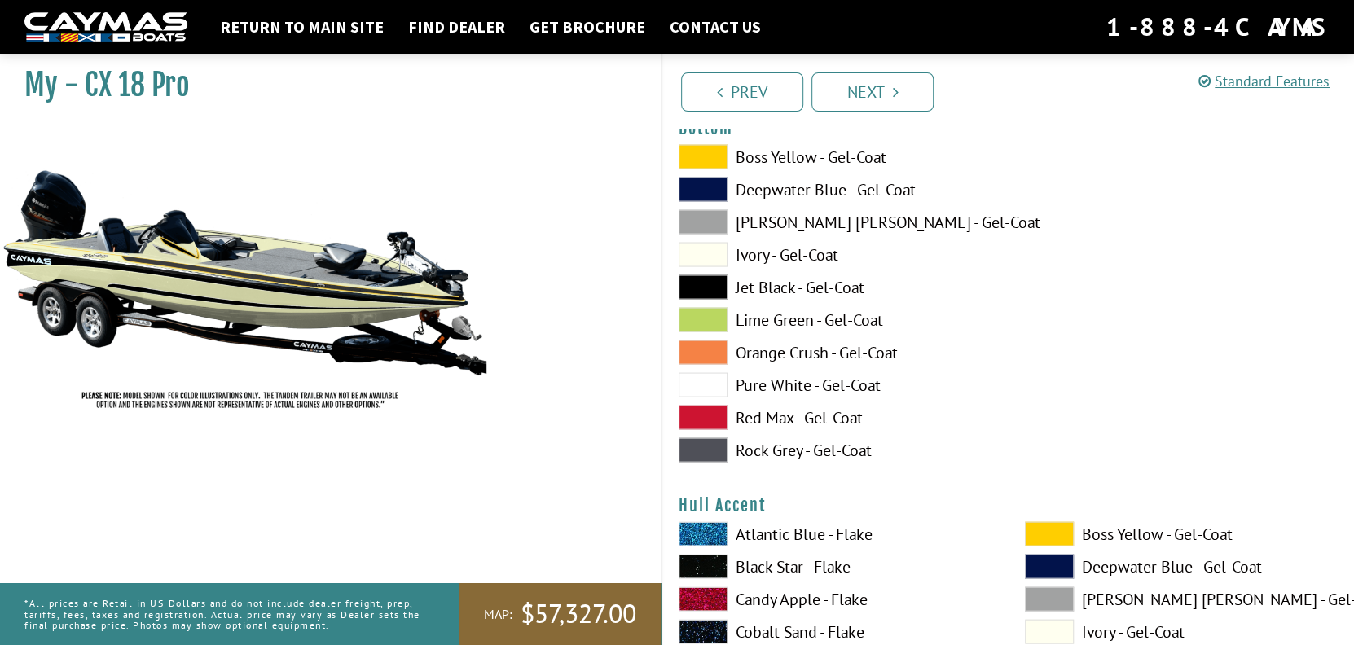
scroll to position [6355, 0]
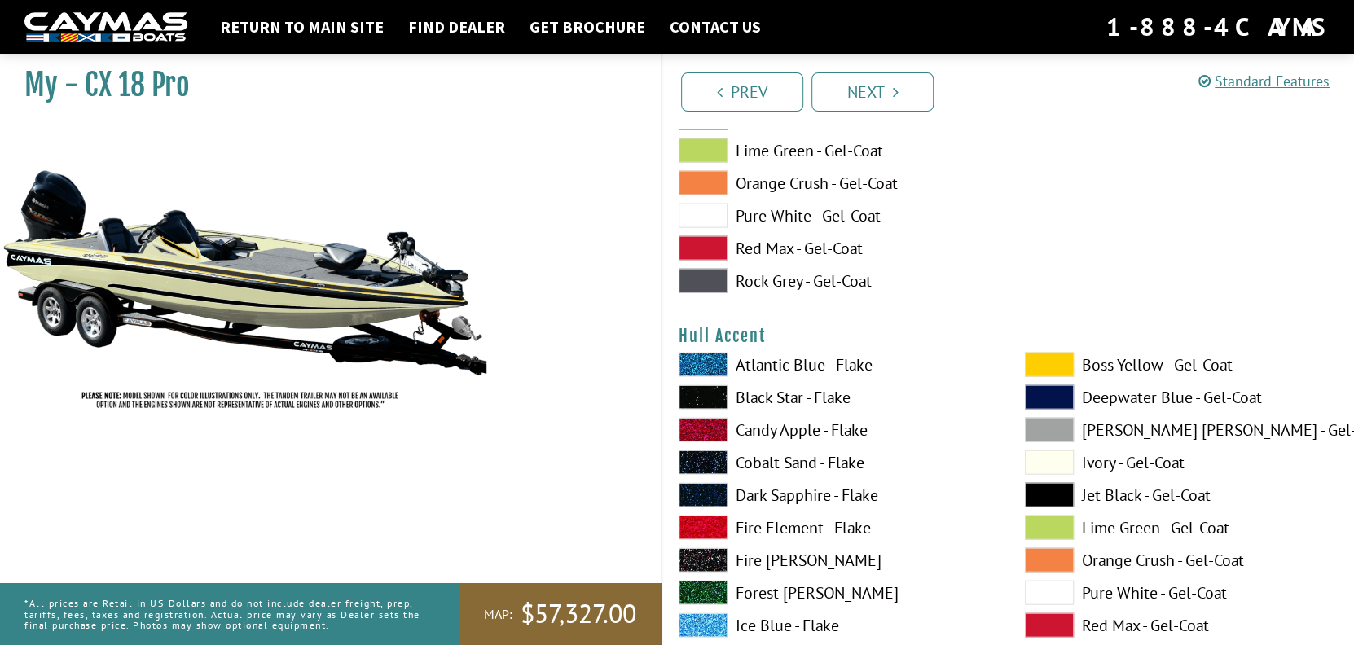
click at [1049, 367] on span at bounding box center [1049, 365] width 49 height 24
click at [1043, 492] on span at bounding box center [1049, 495] width 49 height 24
click at [1058, 562] on span at bounding box center [1049, 560] width 49 height 24
click at [1045, 499] on span at bounding box center [1049, 495] width 49 height 24
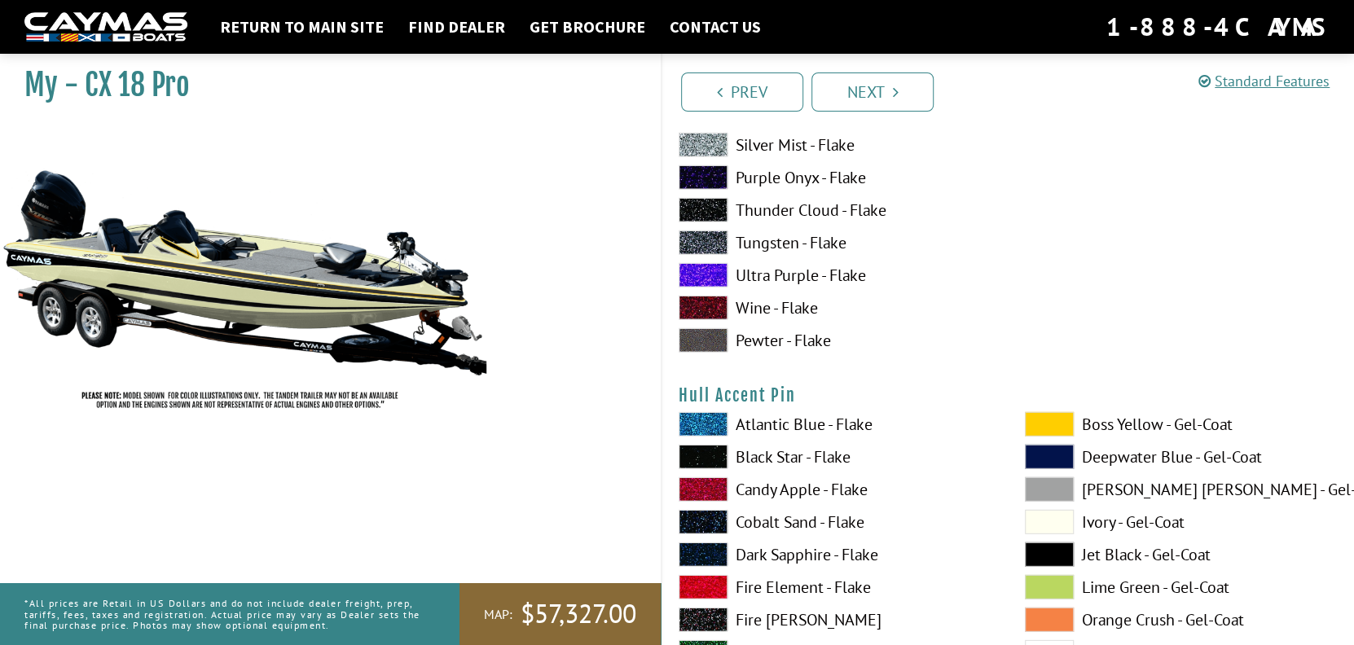
scroll to position [7088, 0]
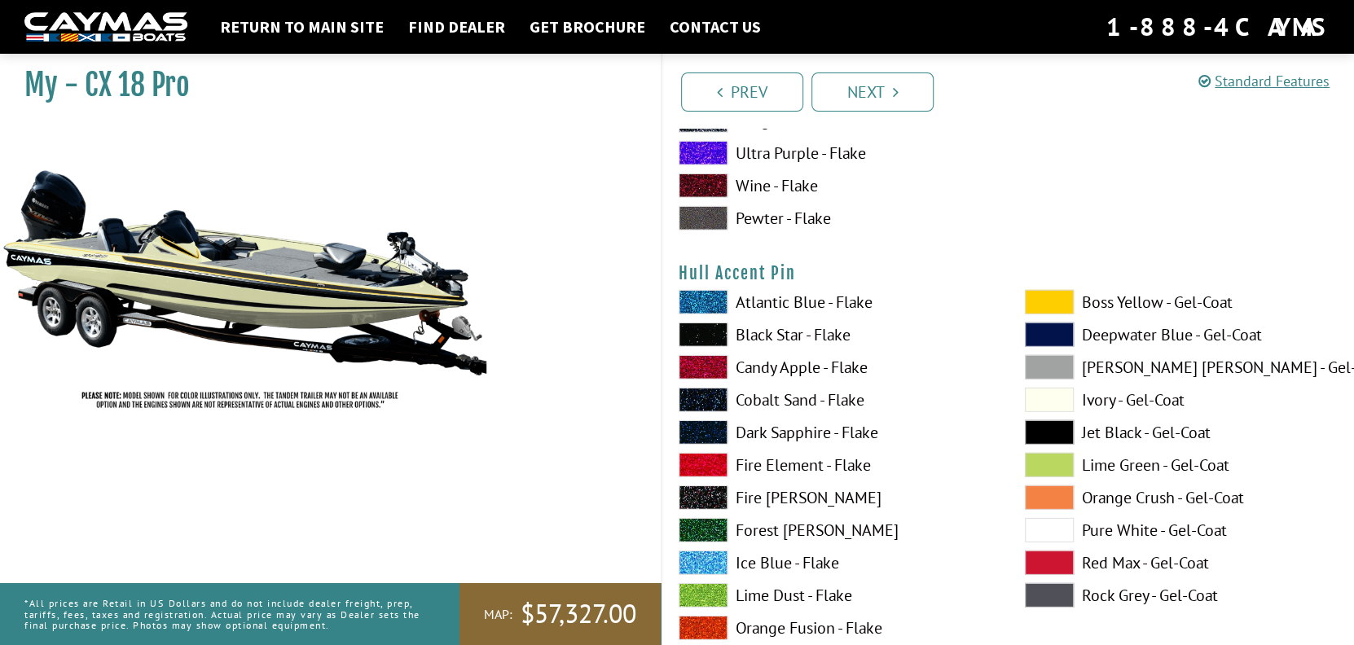
click at [1045, 310] on span at bounding box center [1049, 302] width 49 height 24
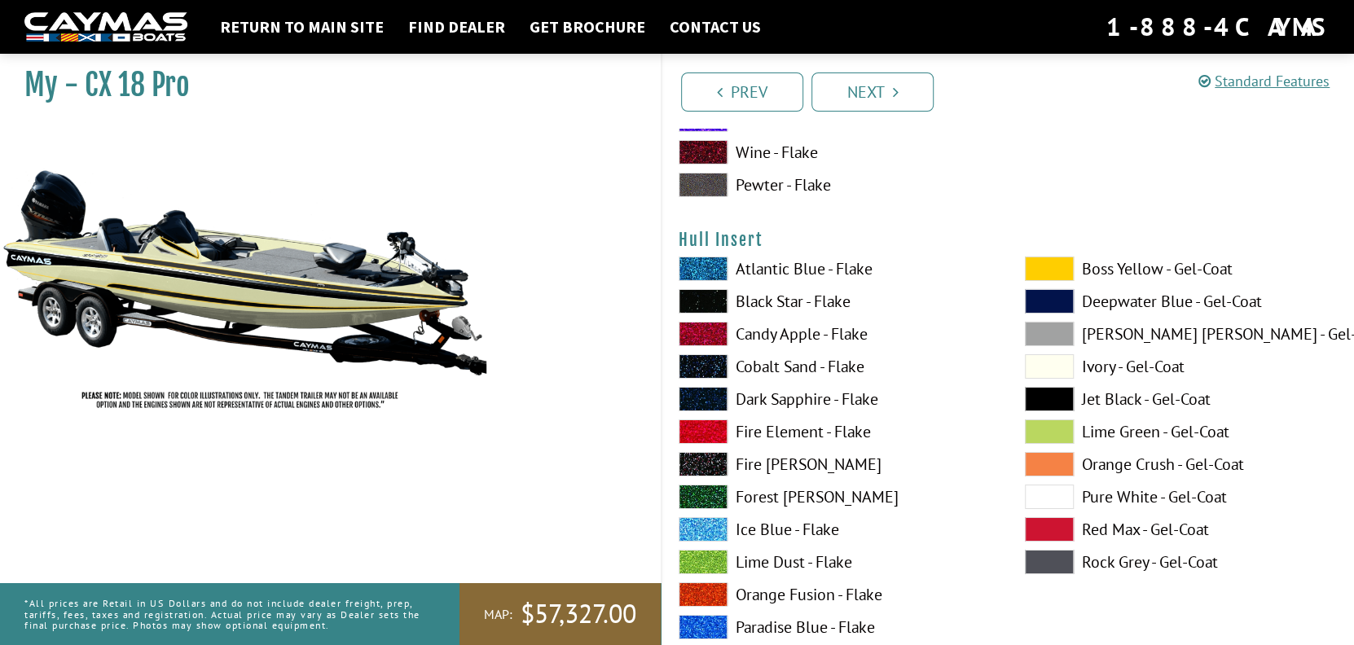
scroll to position [7822, 0]
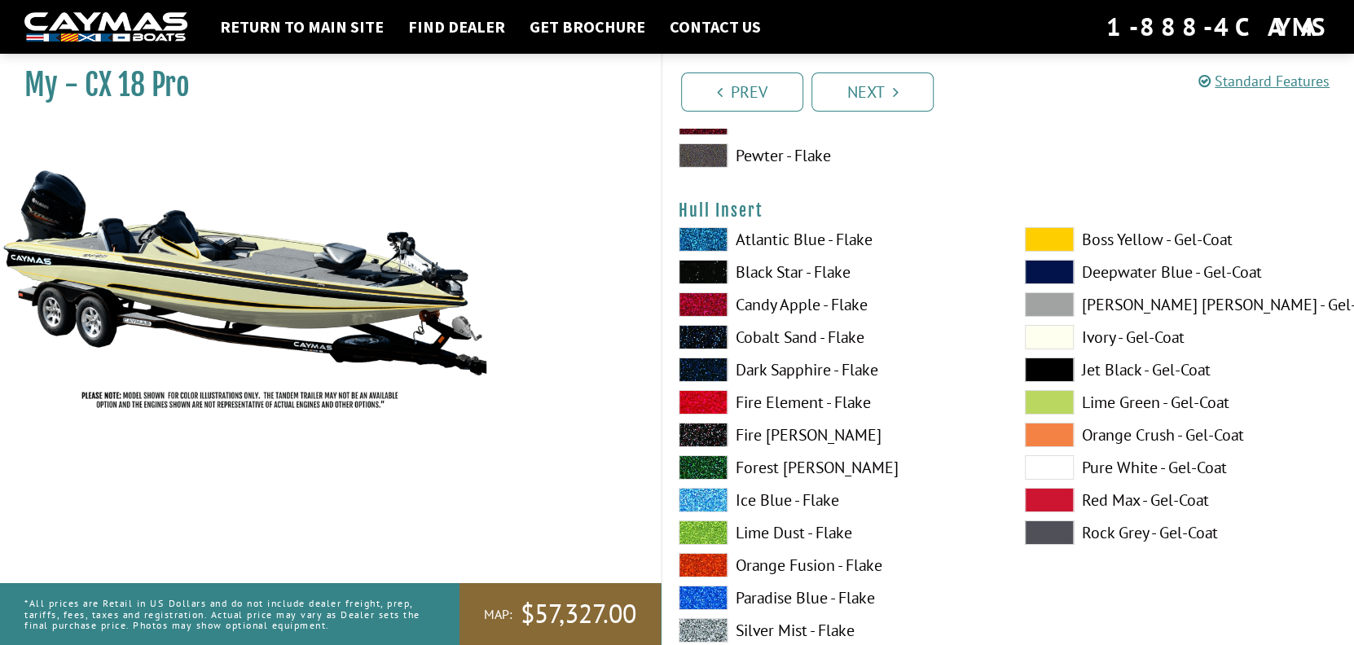
click at [1053, 240] on span at bounding box center [1049, 239] width 49 height 24
click at [1054, 239] on span at bounding box center [1049, 239] width 49 height 24
click at [1055, 341] on span at bounding box center [1049, 337] width 49 height 24
click at [1055, 372] on span at bounding box center [1049, 370] width 49 height 24
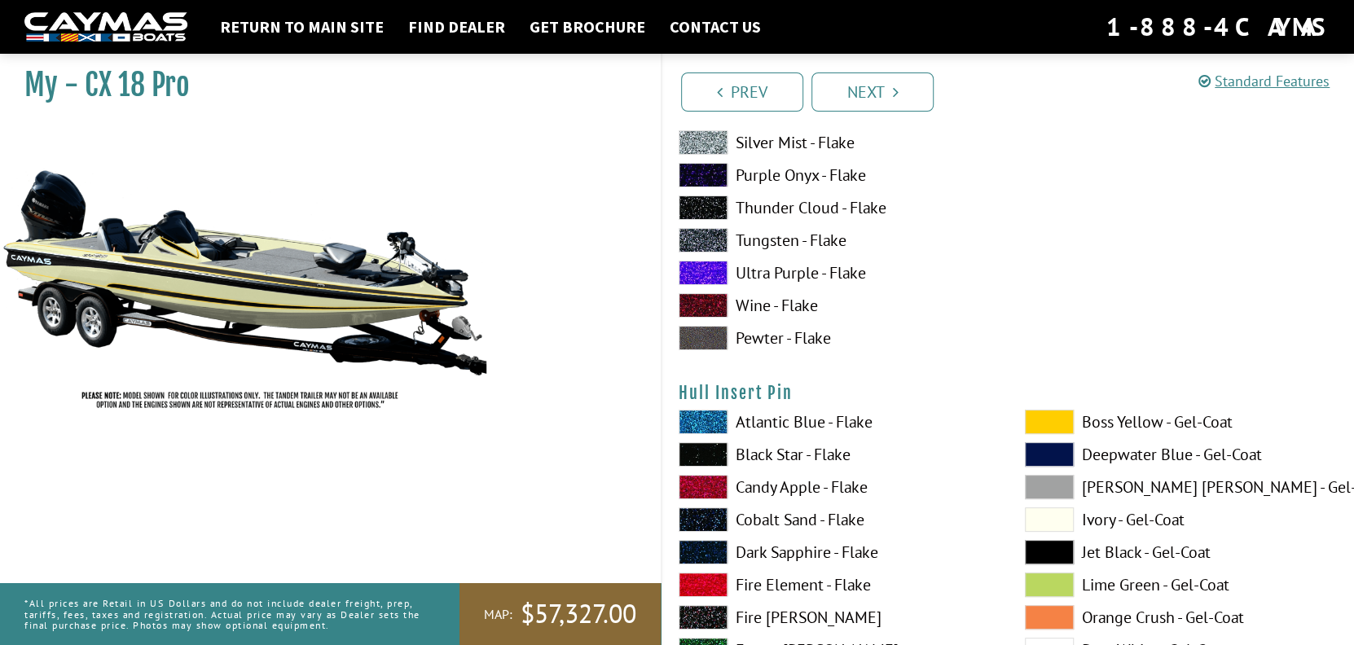
scroll to position [8391, 0]
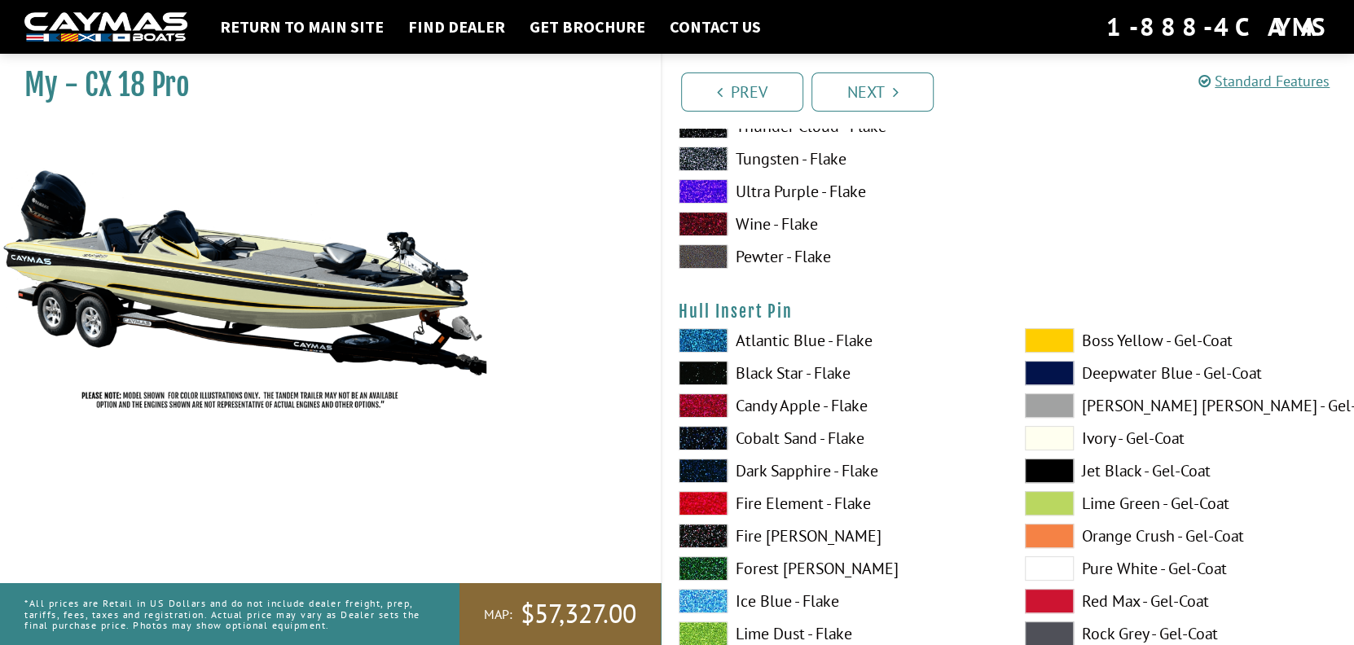
click at [1050, 471] on span at bounding box center [1049, 471] width 49 height 24
click at [1058, 336] on span at bounding box center [1049, 340] width 49 height 24
click at [1055, 345] on span at bounding box center [1049, 340] width 49 height 24
click at [1049, 440] on span at bounding box center [1049, 438] width 49 height 24
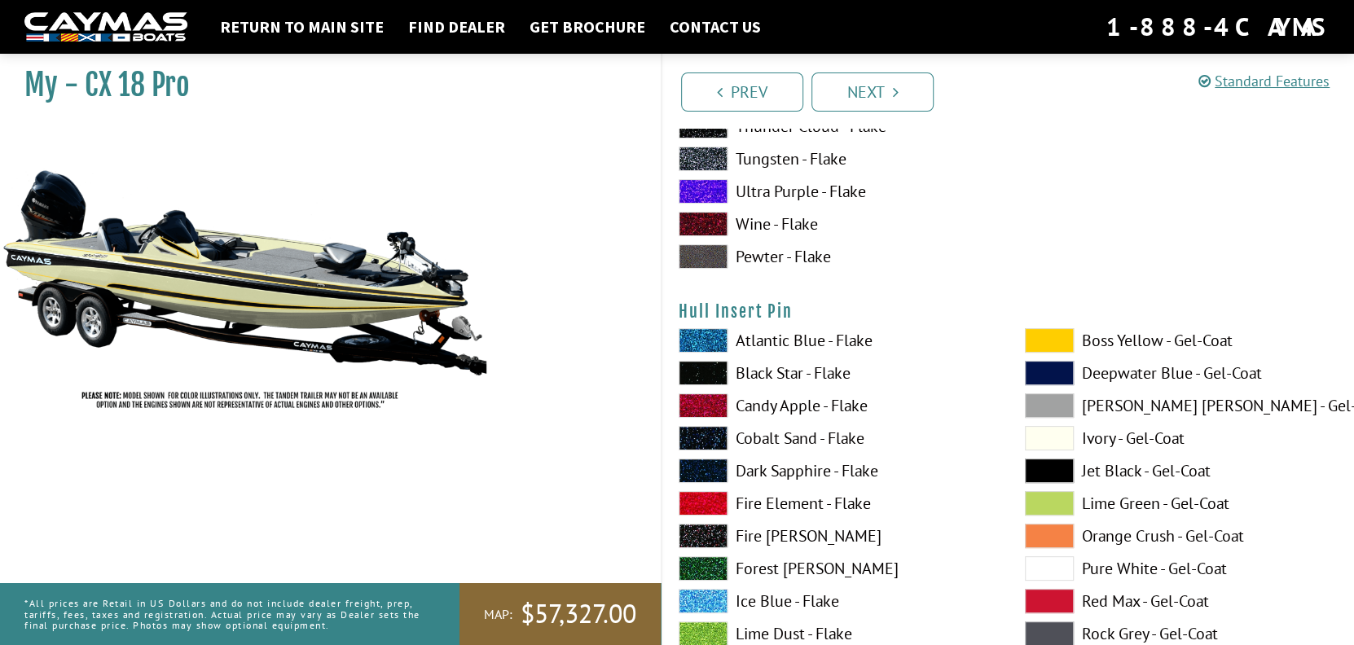
click at [1049, 440] on span at bounding box center [1049, 438] width 49 height 24
click at [1062, 344] on span at bounding box center [1049, 340] width 49 height 24
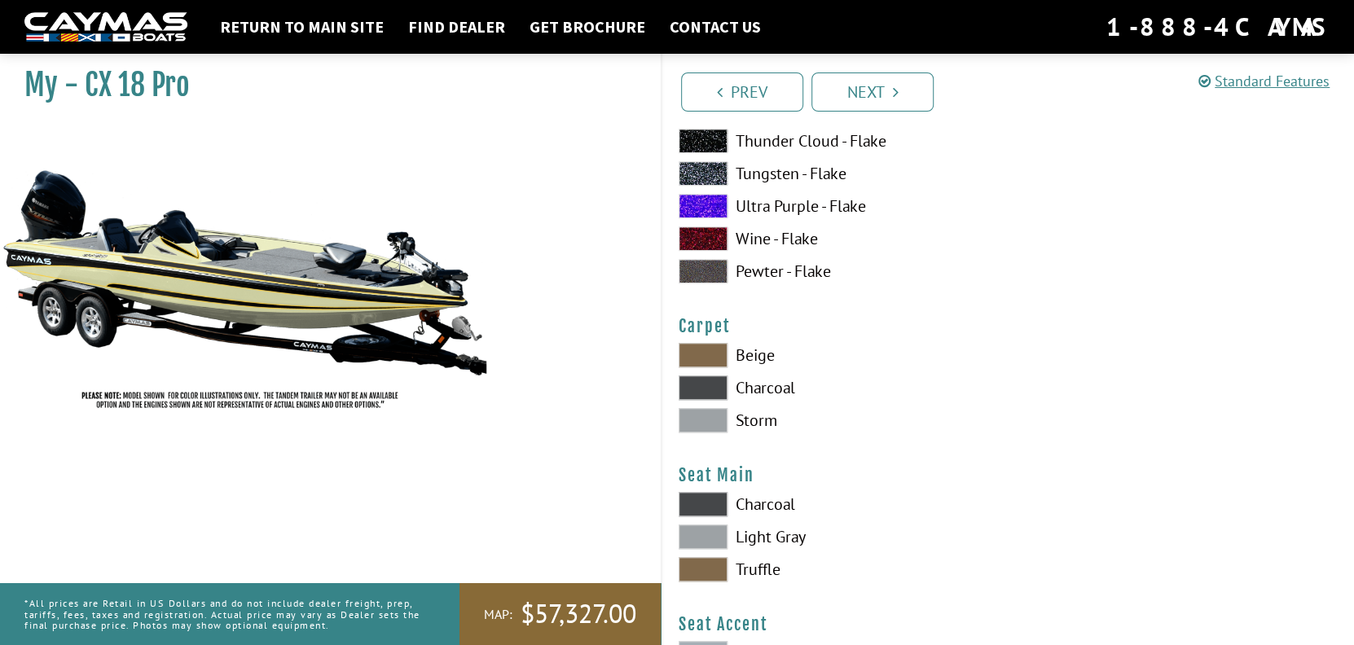
scroll to position [9044, 0]
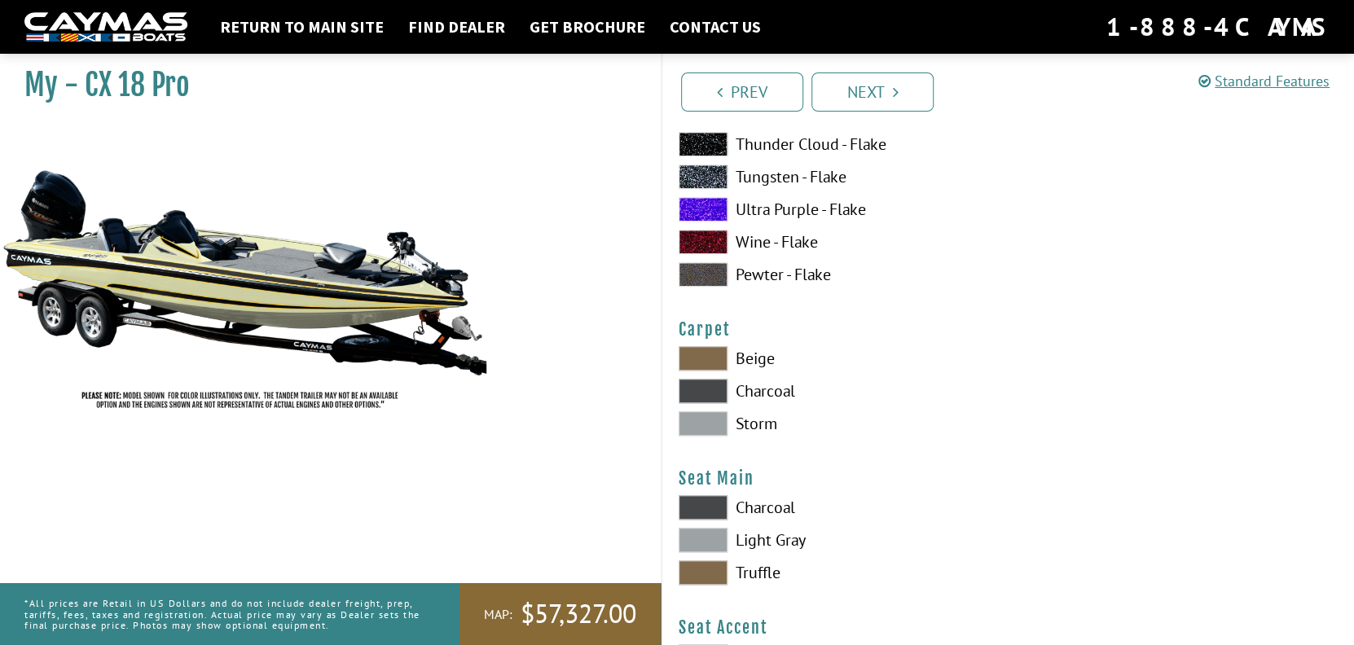
click at [719, 390] on span at bounding box center [703, 391] width 49 height 24
click at [700, 362] on span at bounding box center [703, 358] width 49 height 24
click at [712, 393] on span at bounding box center [703, 391] width 49 height 24
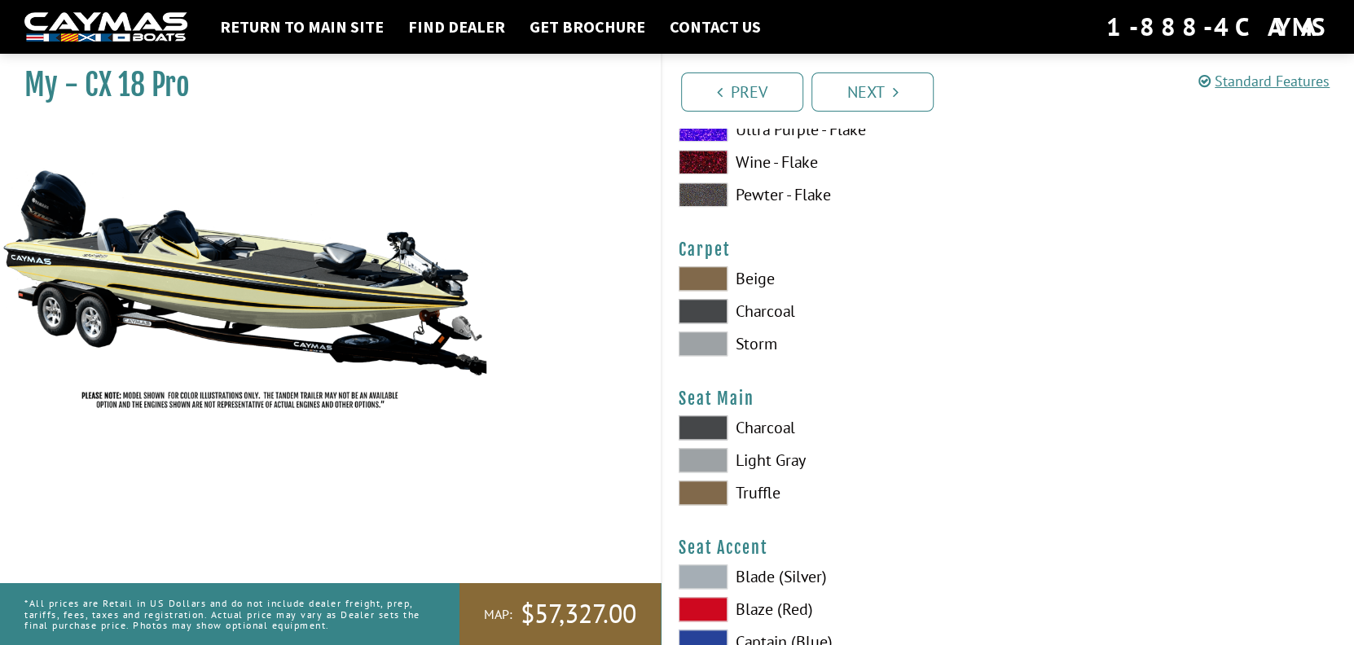
scroll to position [9207, 0]
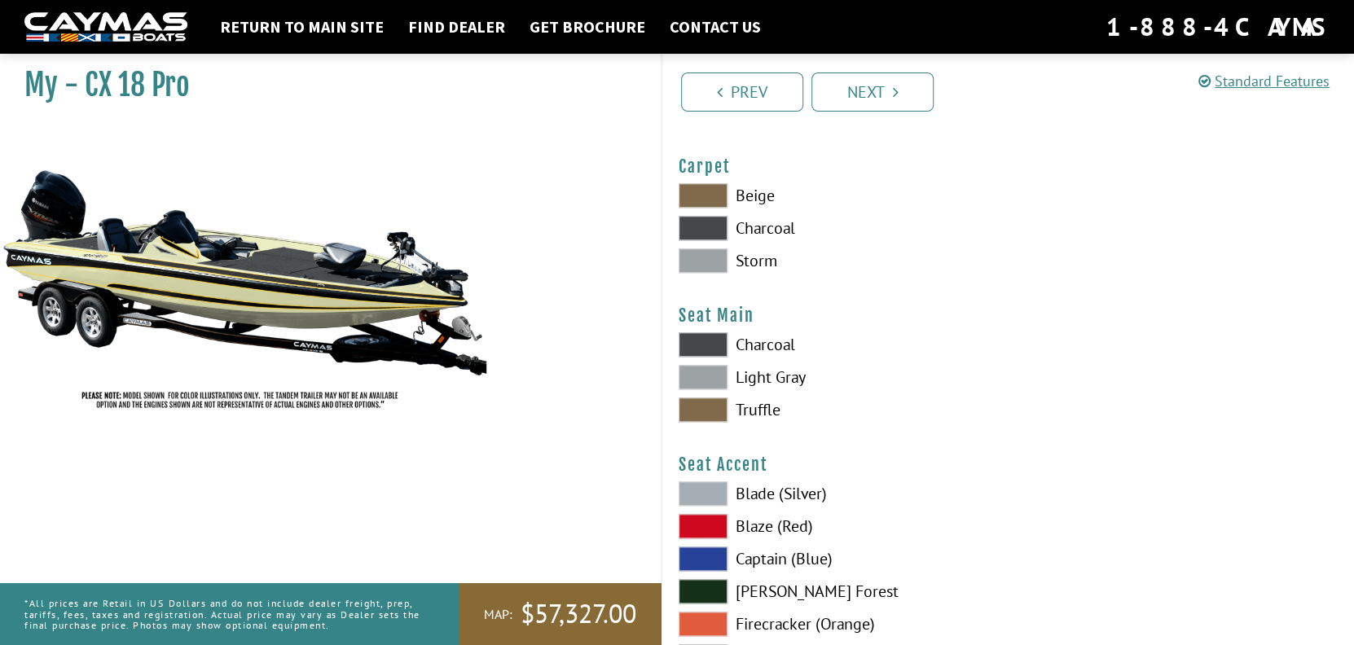
click at [705, 415] on span at bounding box center [703, 410] width 49 height 24
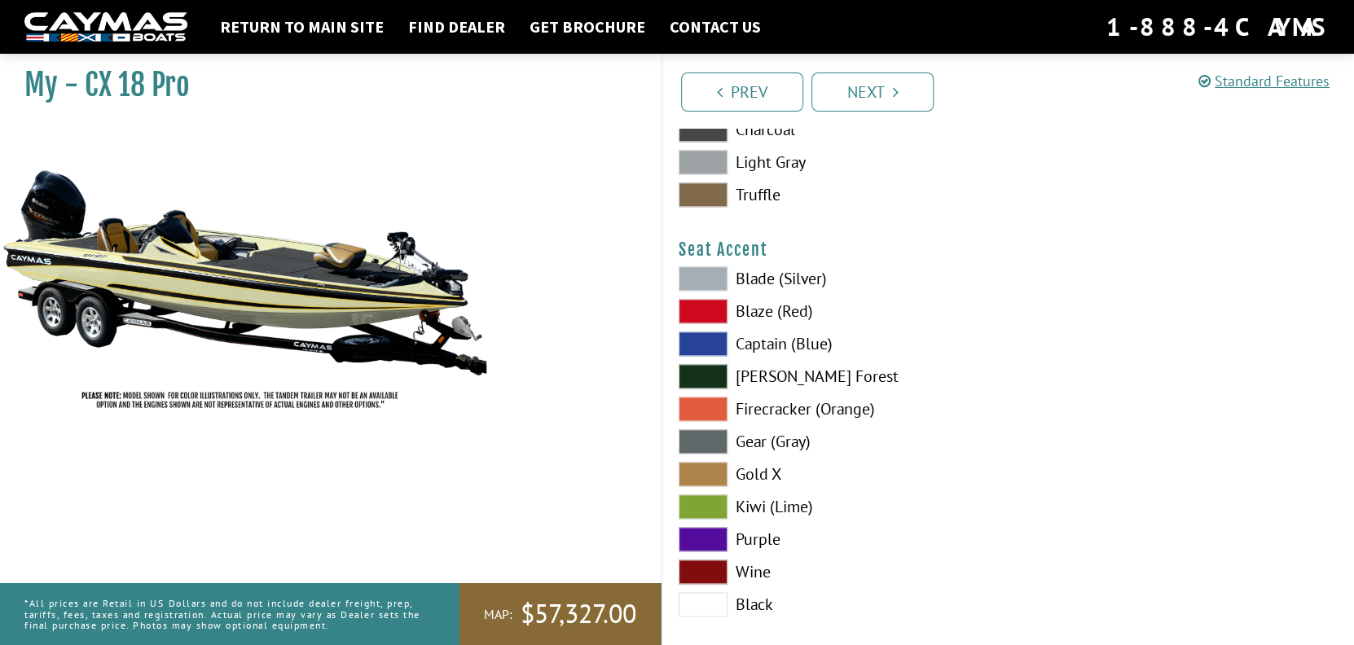
scroll to position [9451, 0]
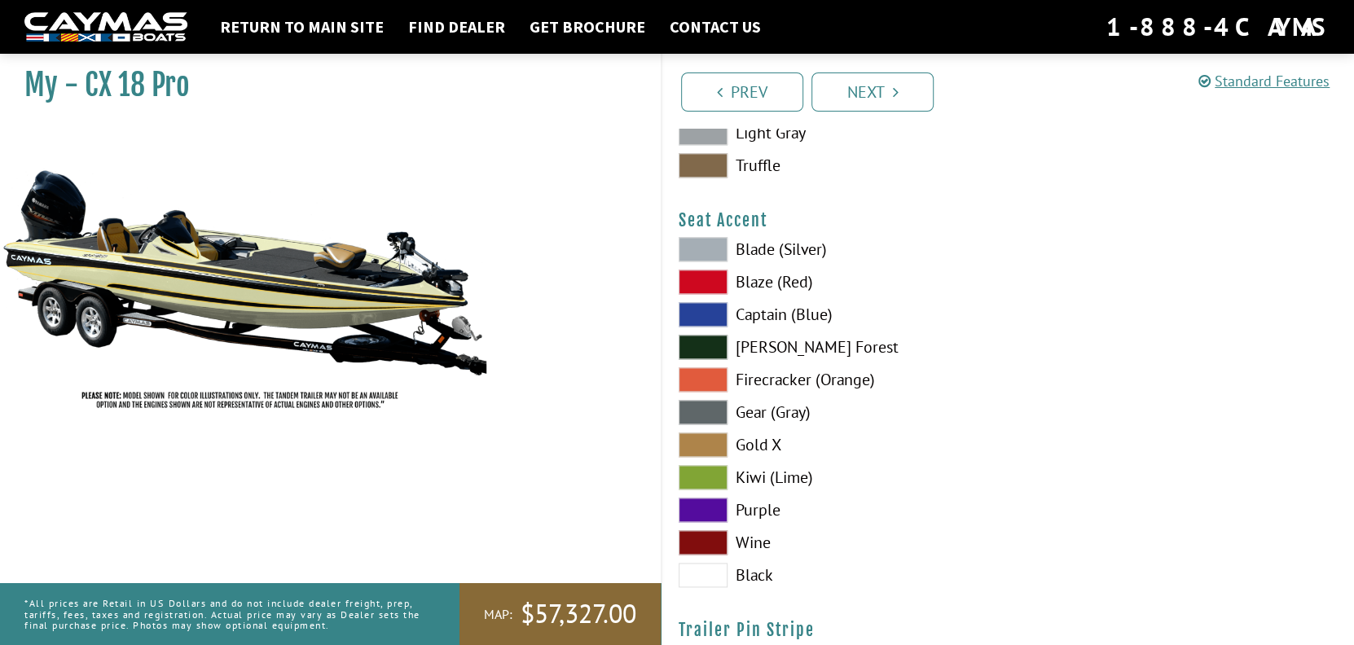
click at [711, 450] on span at bounding box center [703, 445] width 49 height 24
click at [709, 354] on span at bounding box center [703, 347] width 49 height 24
click at [709, 416] on span at bounding box center [703, 412] width 49 height 24
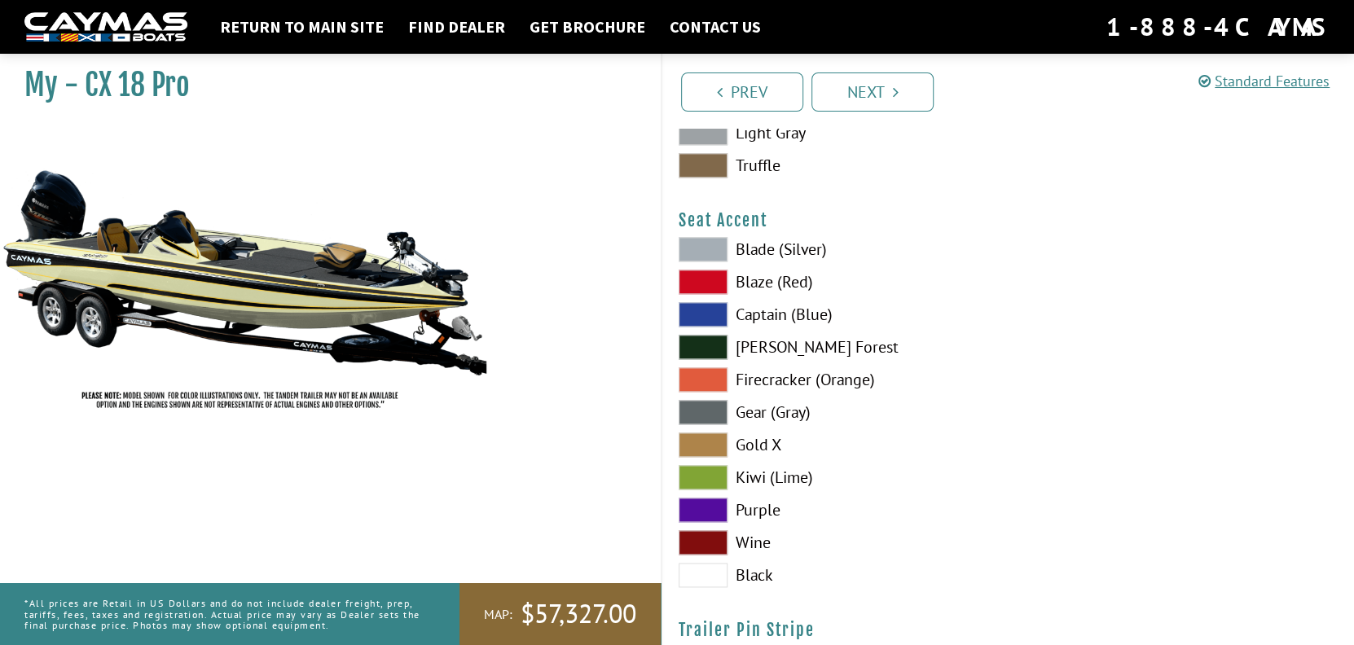
click at [709, 449] on span at bounding box center [703, 445] width 49 height 24
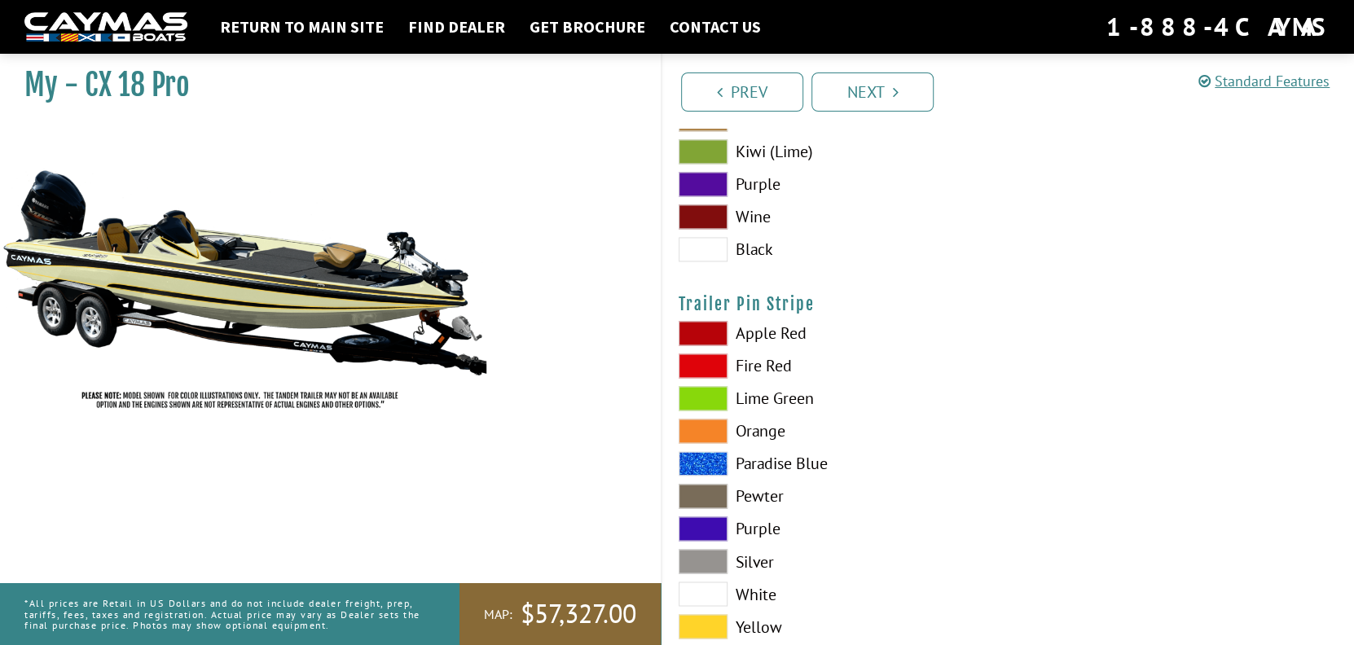
scroll to position [9855, 0]
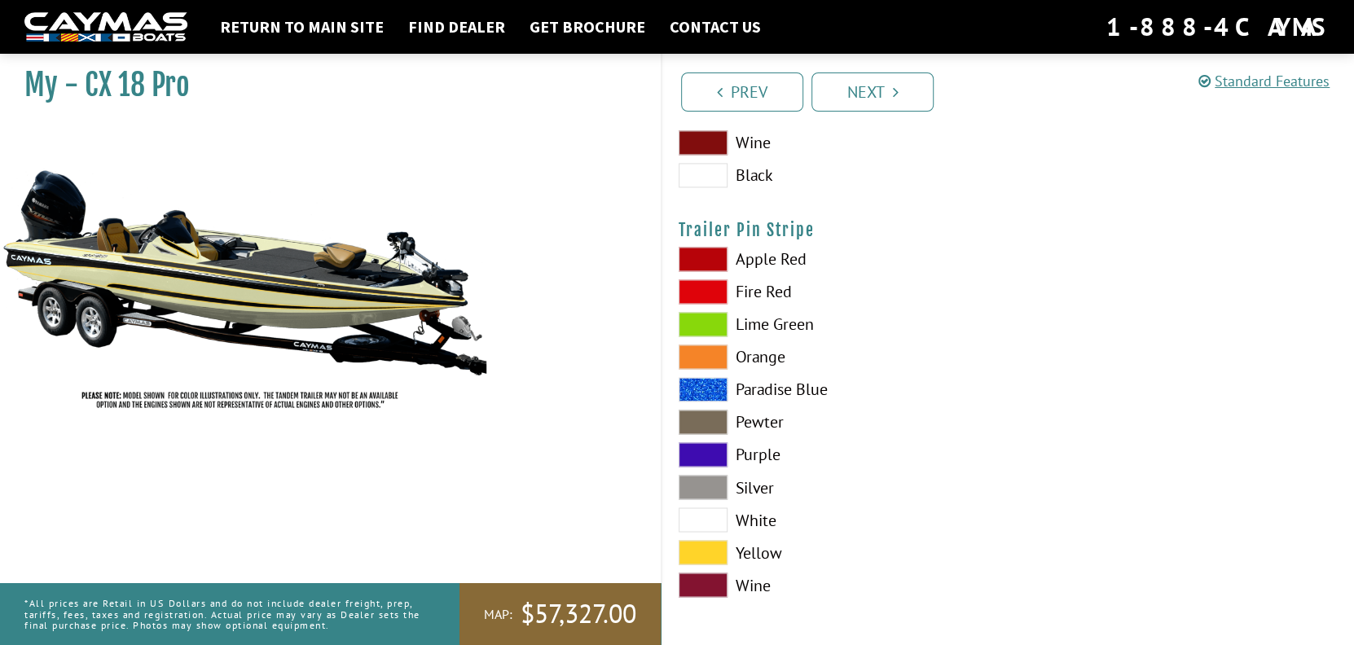
click at [710, 556] on span at bounding box center [703, 552] width 49 height 24
click at [869, 96] on link "Next" at bounding box center [872, 92] width 122 height 39
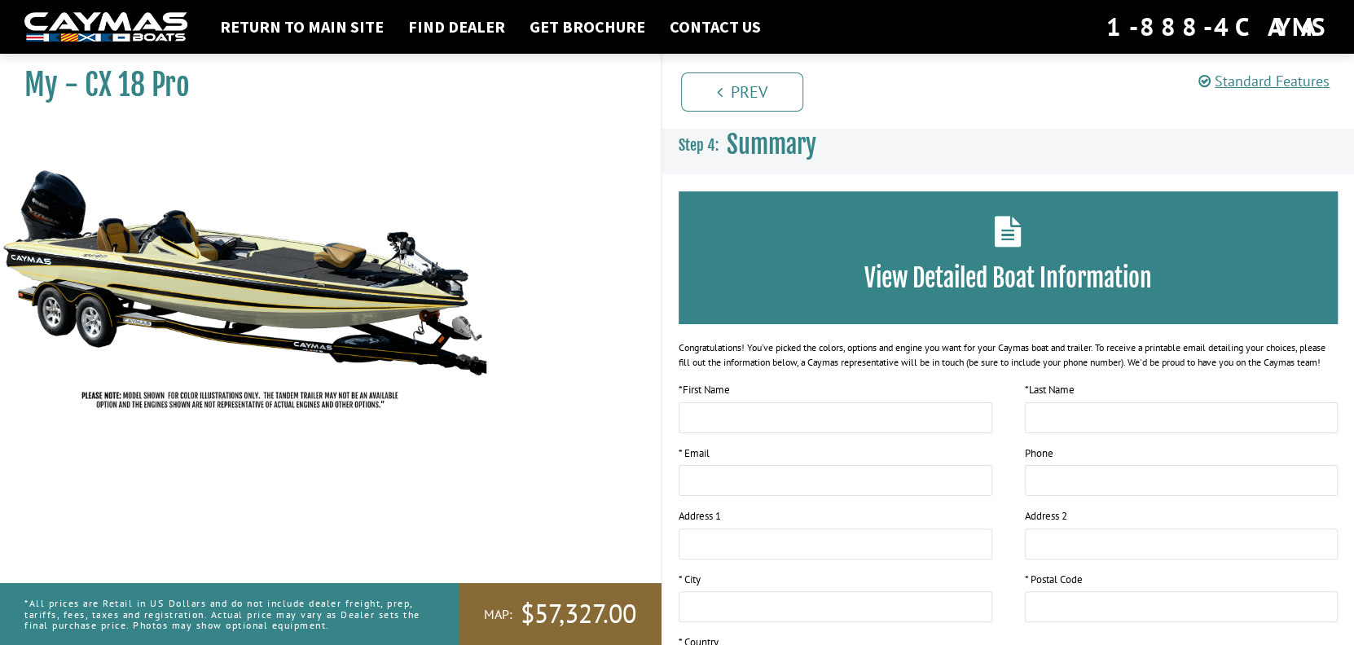
scroll to position [0, 0]
